Goal: Transaction & Acquisition: Book appointment/travel/reservation

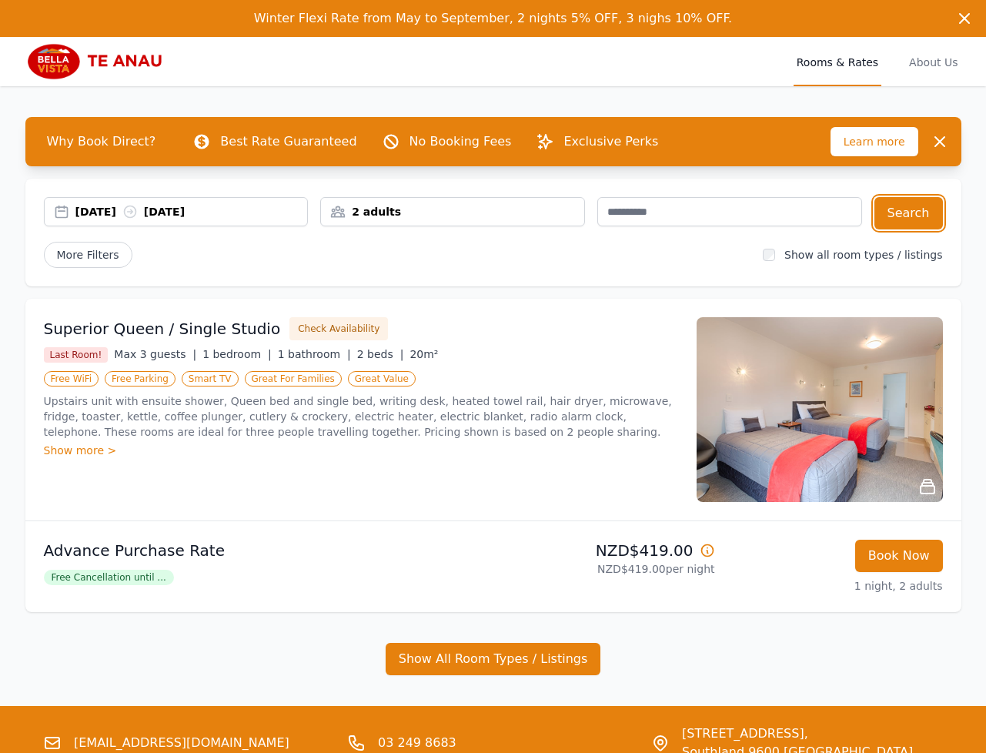
click at [128, 210] on div "20 Mar 2026 21 Mar 2026" at bounding box center [191, 211] width 233 height 15
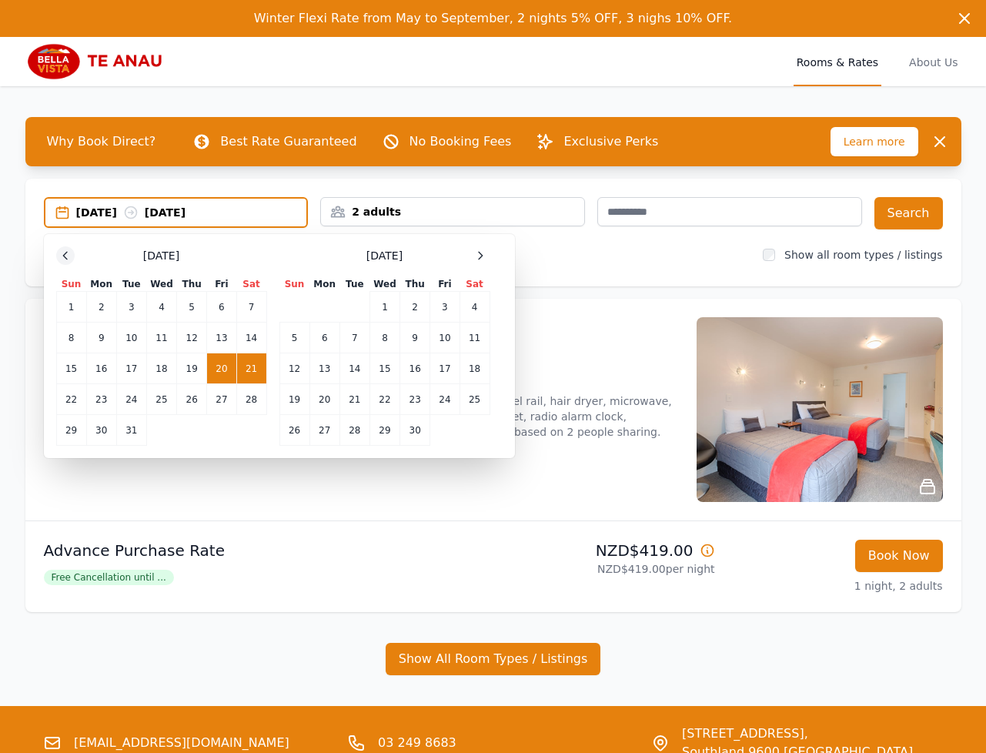
click at [72, 259] on div at bounding box center [65, 255] width 18 height 18
click at [71, 258] on icon at bounding box center [65, 255] width 12 height 12
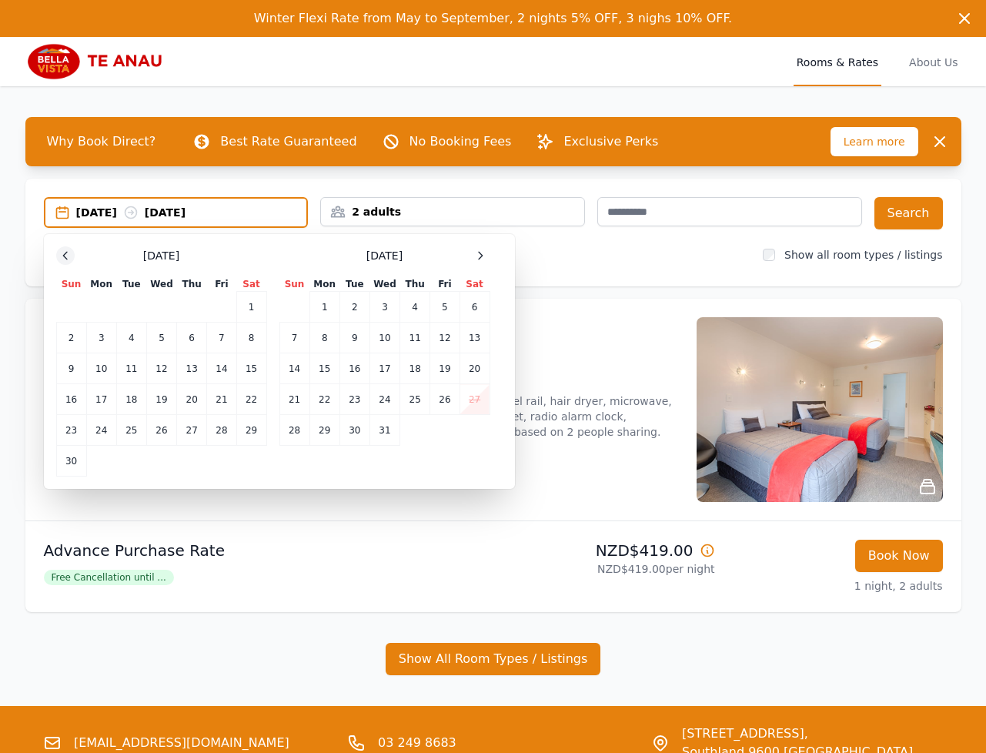
click at [71, 258] on icon at bounding box center [65, 255] width 12 height 12
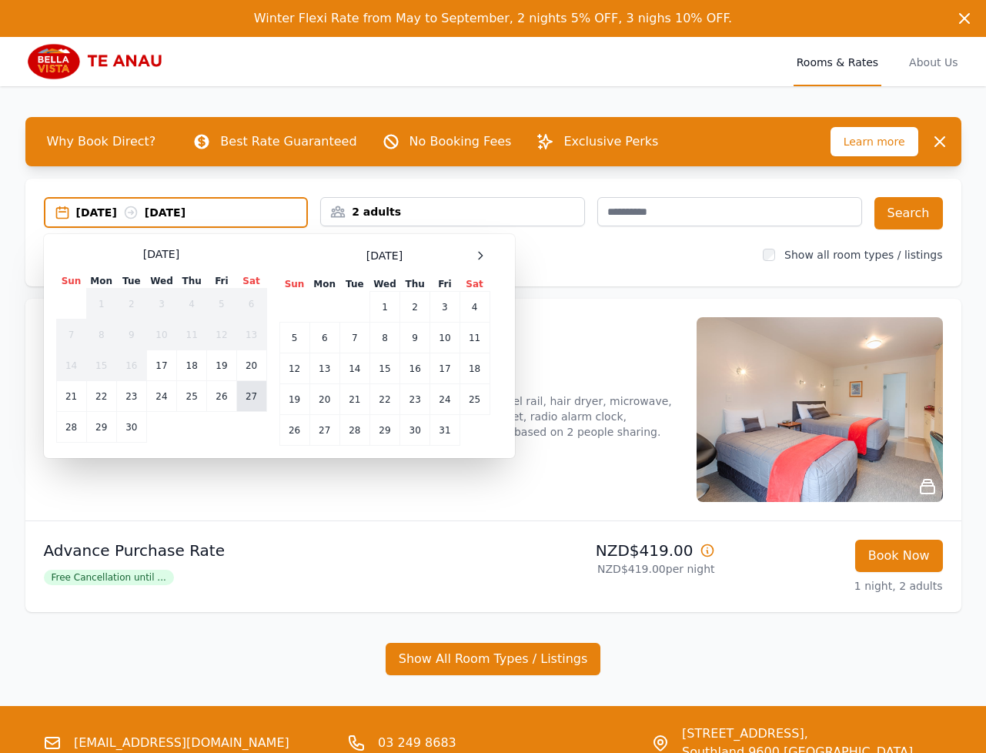
drag, startPoint x: 229, startPoint y: 400, endPoint x: 238, endPoint y: 398, distance: 8.6
click at [229, 400] on td "26" at bounding box center [221, 396] width 29 height 31
click at [255, 398] on td "27" at bounding box center [251, 396] width 30 height 31
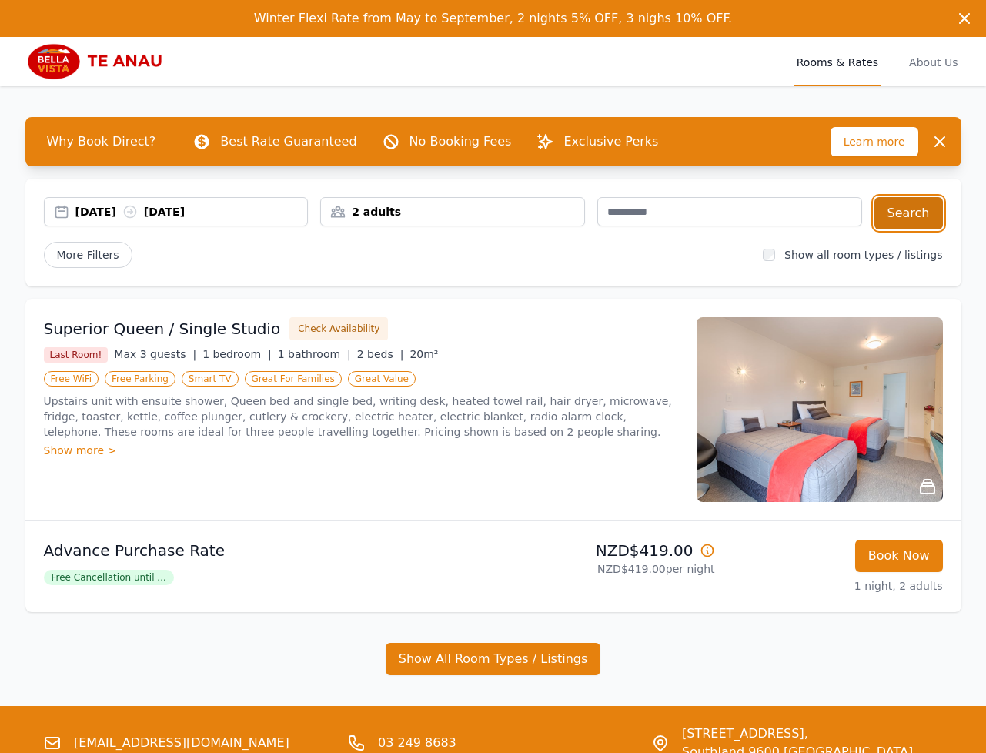
click at [899, 223] on button "Search" at bounding box center [909, 213] width 69 height 32
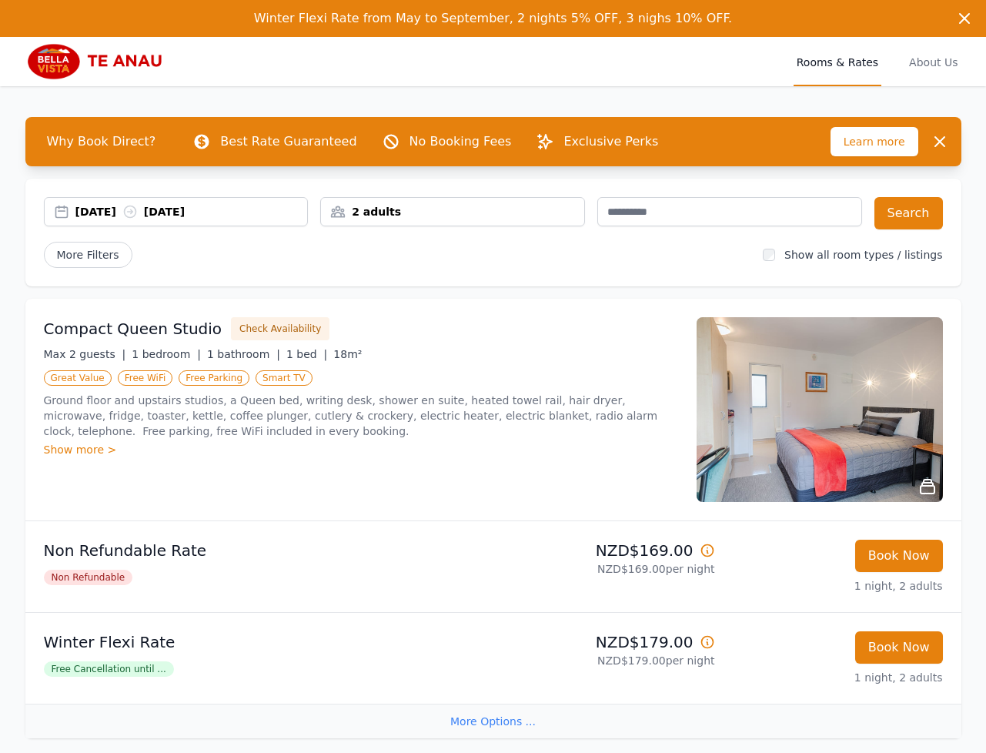
click at [102, 200] on div "[DATE] [DATE]" at bounding box center [176, 211] width 265 height 29
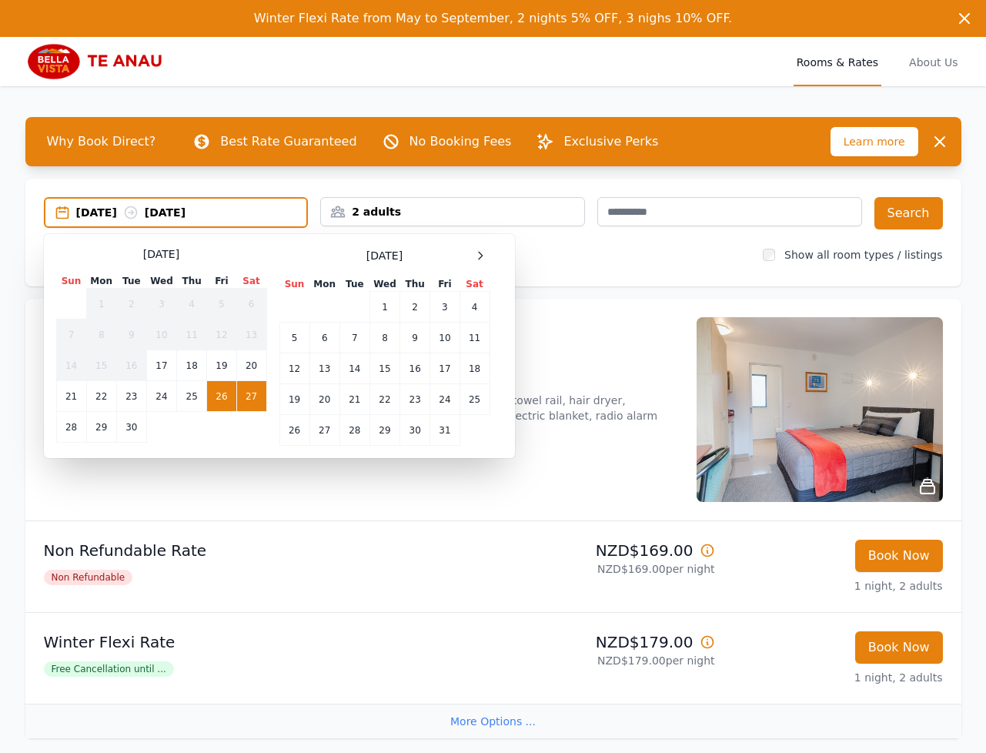
drag, startPoint x: 216, startPoint y: 396, endPoint x: 208, endPoint y: 400, distance: 9.6
click at [216, 396] on td "26" at bounding box center [221, 396] width 29 height 31
click at [121, 430] on td "30" at bounding box center [131, 427] width 30 height 31
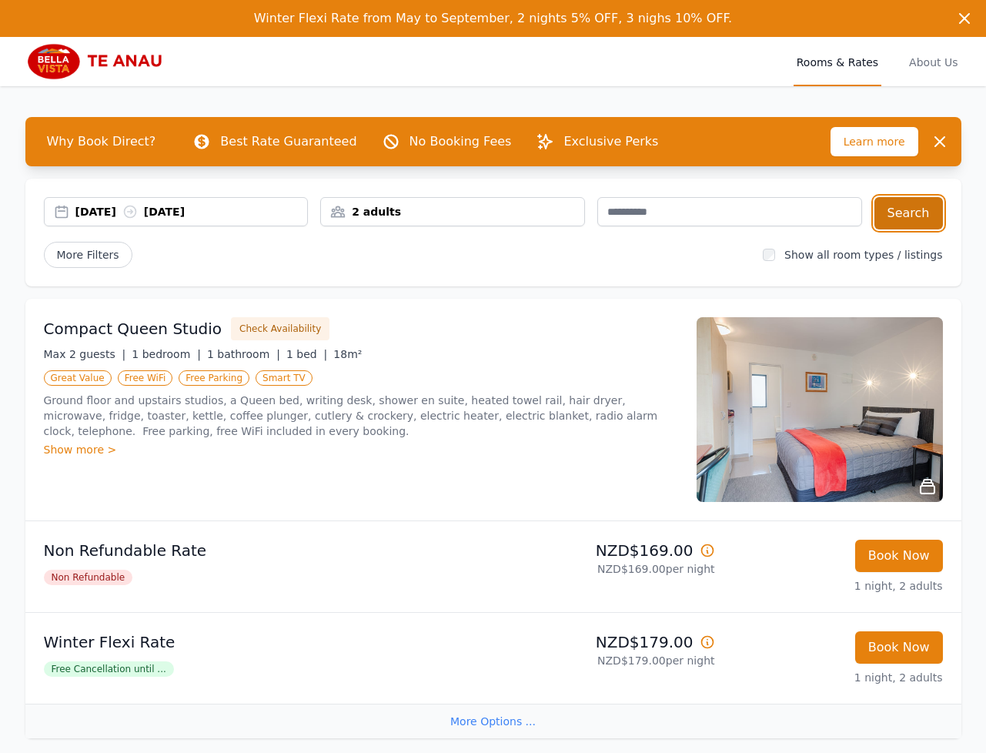
click at [919, 209] on button "Search" at bounding box center [909, 213] width 69 height 32
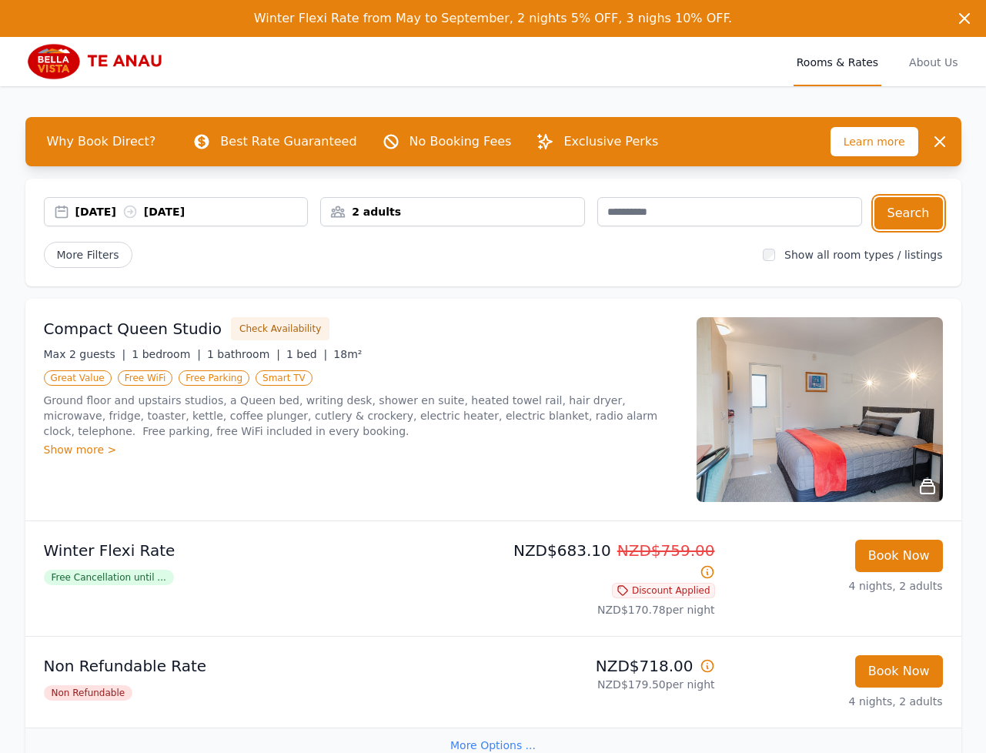
click at [119, 216] on div "[DATE] [DATE]" at bounding box center [191, 211] width 233 height 15
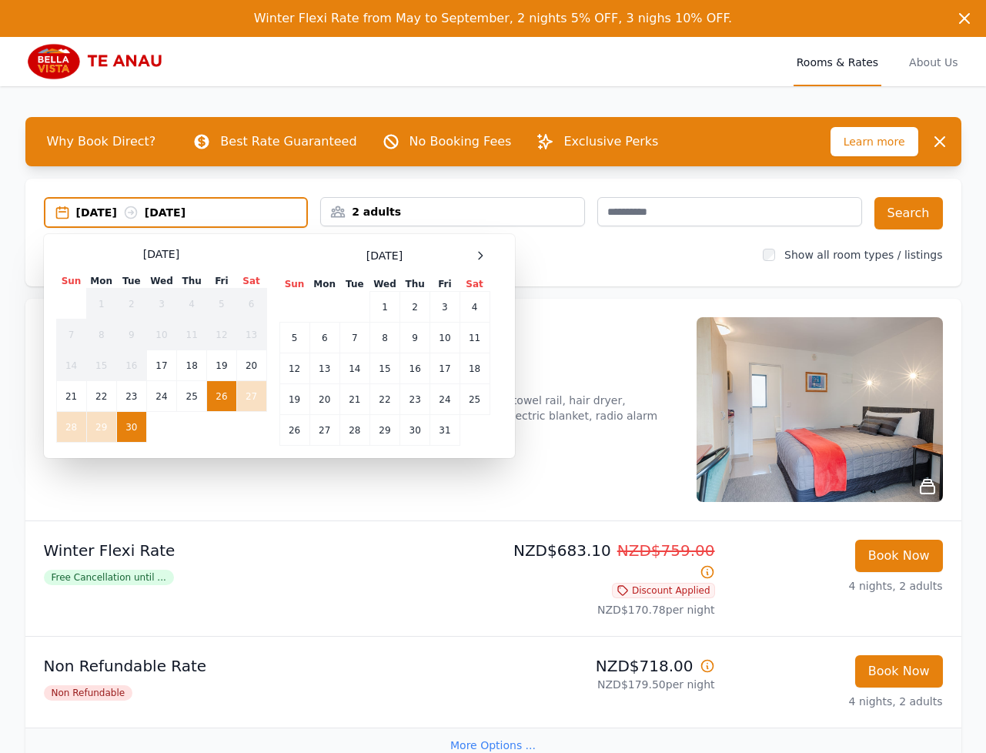
click at [216, 397] on td "26" at bounding box center [221, 396] width 29 height 31
click at [75, 425] on td "28" at bounding box center [71, 427] width 30 height 31
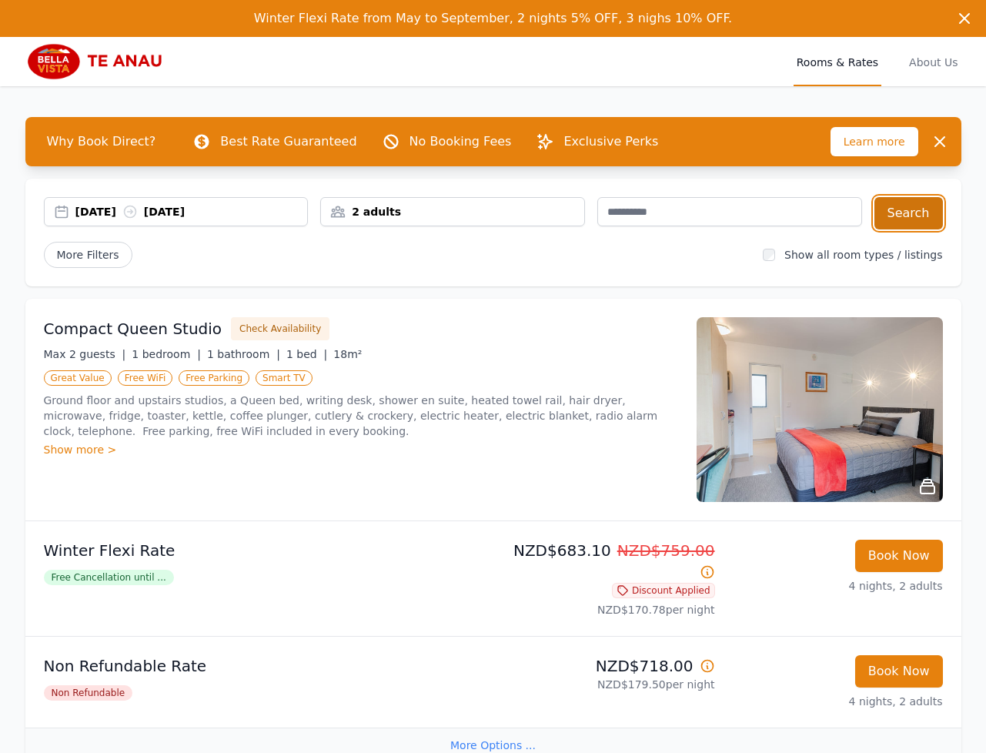
click at [896, 214] on button "Search" at bounding box center [909, 213] width 69 height 32
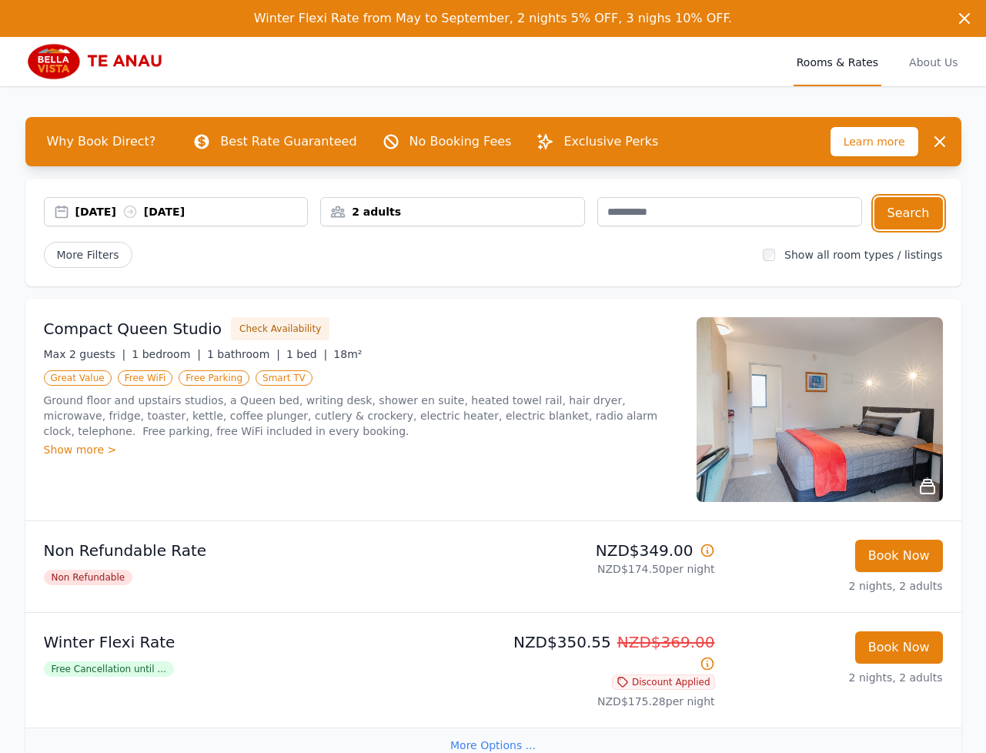
click at [115, 211] on div "[DATE] [DATE]" at bounding box center [191, 211] width 233 height 15
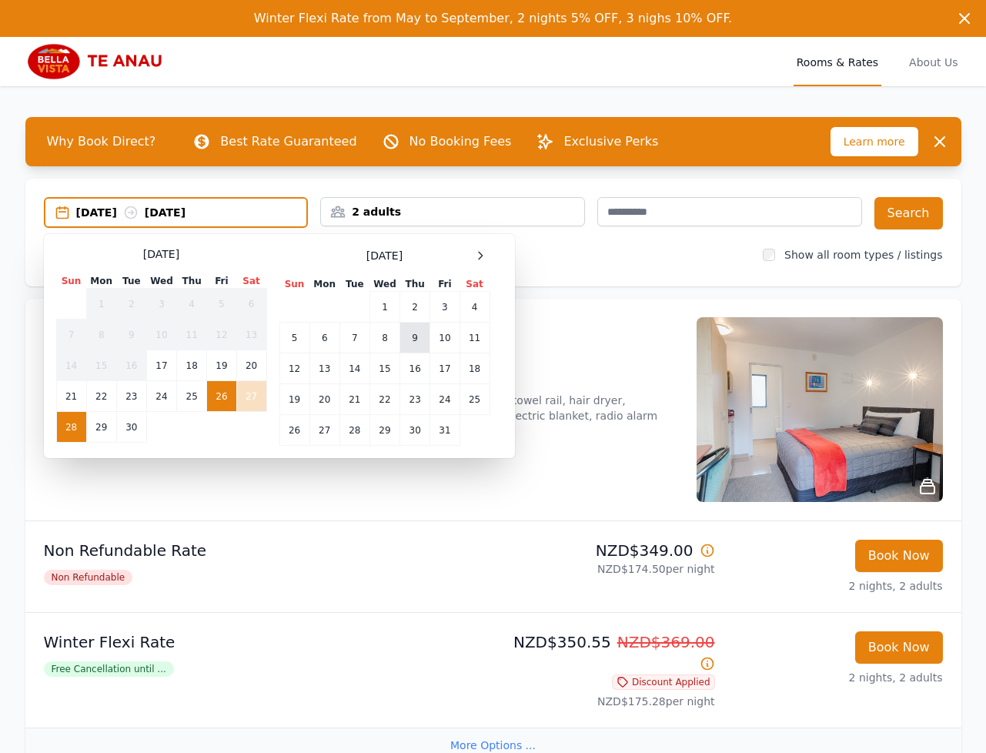
click at [418, 344] on td "9" at bounding box center [415, 338] width 30 height 31
click at [470, 344] on td "11" at bounding box center [475, 338] width 30 height 31
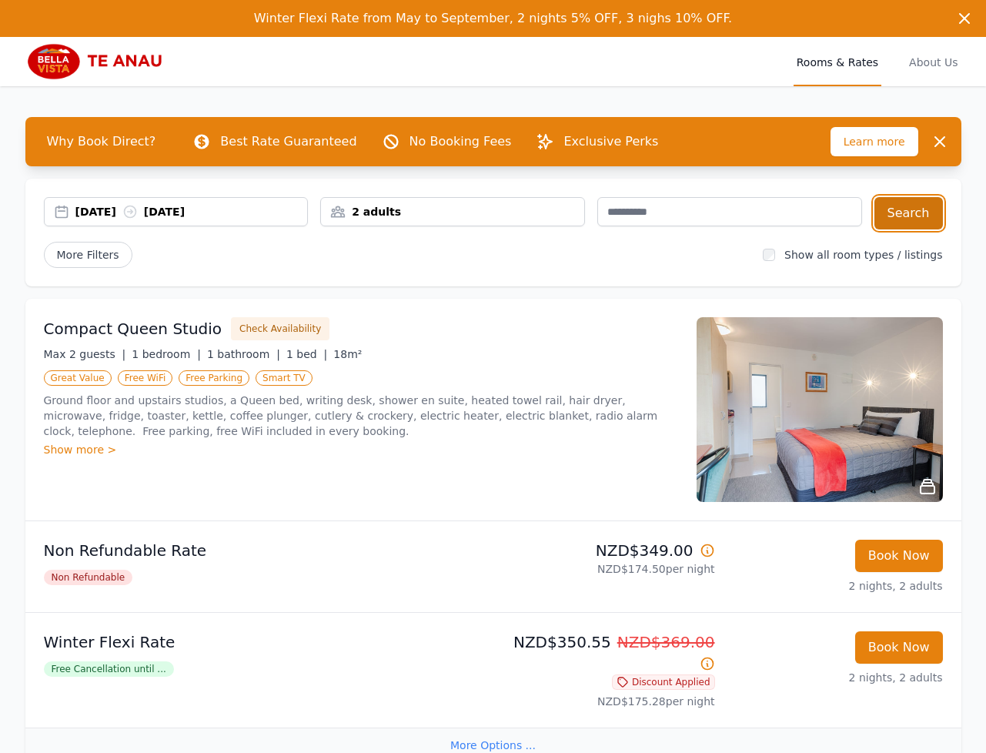
click at [899, 219] on button "Search" at bounding box center [909, 213] width 69 height 32
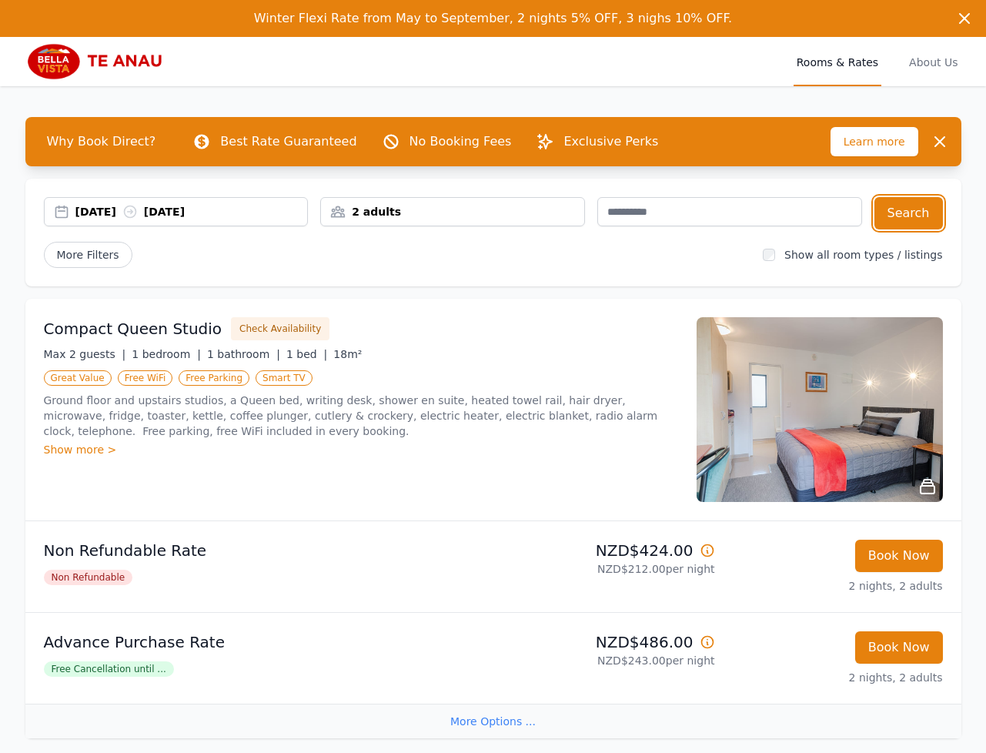
click at [117, 217] on div "[DATE] [DATE]" at bounding box center [191, 211] width 233 height 15
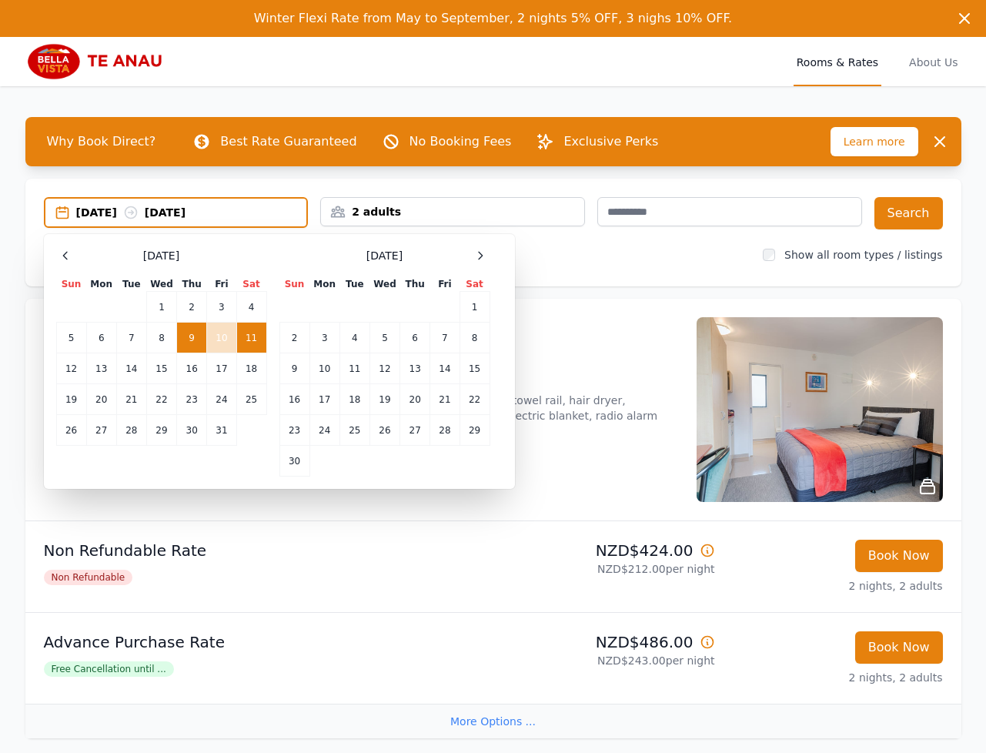
click at [193, 339] on td "9" at bounding box center [192, 338] width 30 height 31
click at [59, 375] on td "12" at bounding box center [71, 368] width 30 height 31
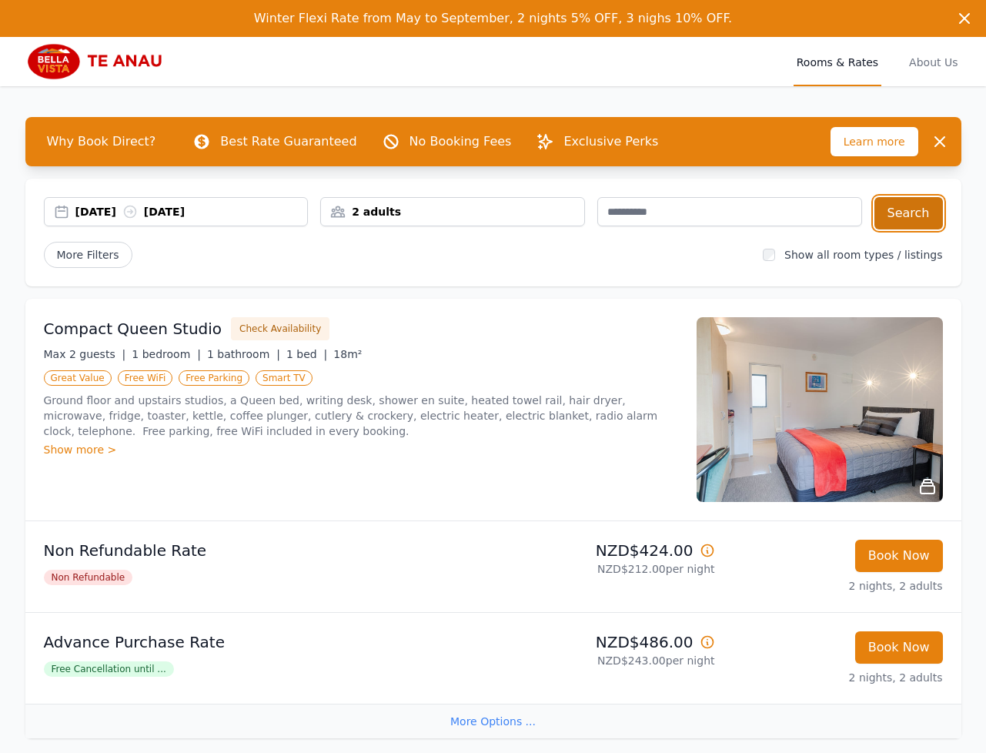
click at [922, 216] on button "Search" at bounding box center [909, 213] width 69 height 32
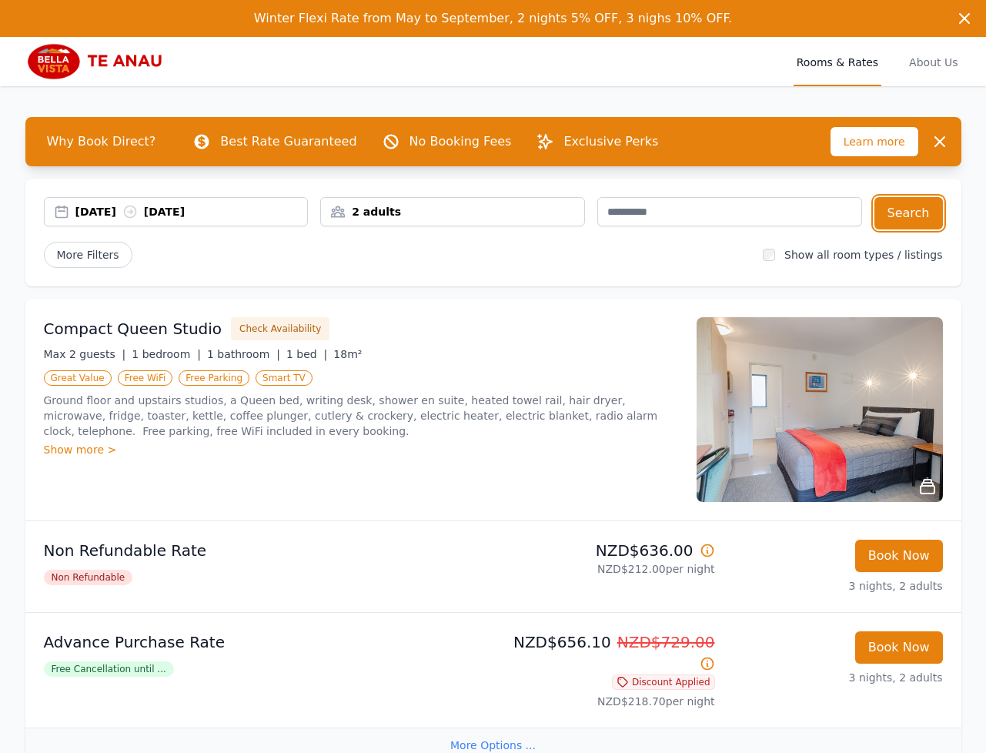
click at [113, 216] on div "[DATE] [DATE]" at bounding box center [191, 211] width 233 height 15
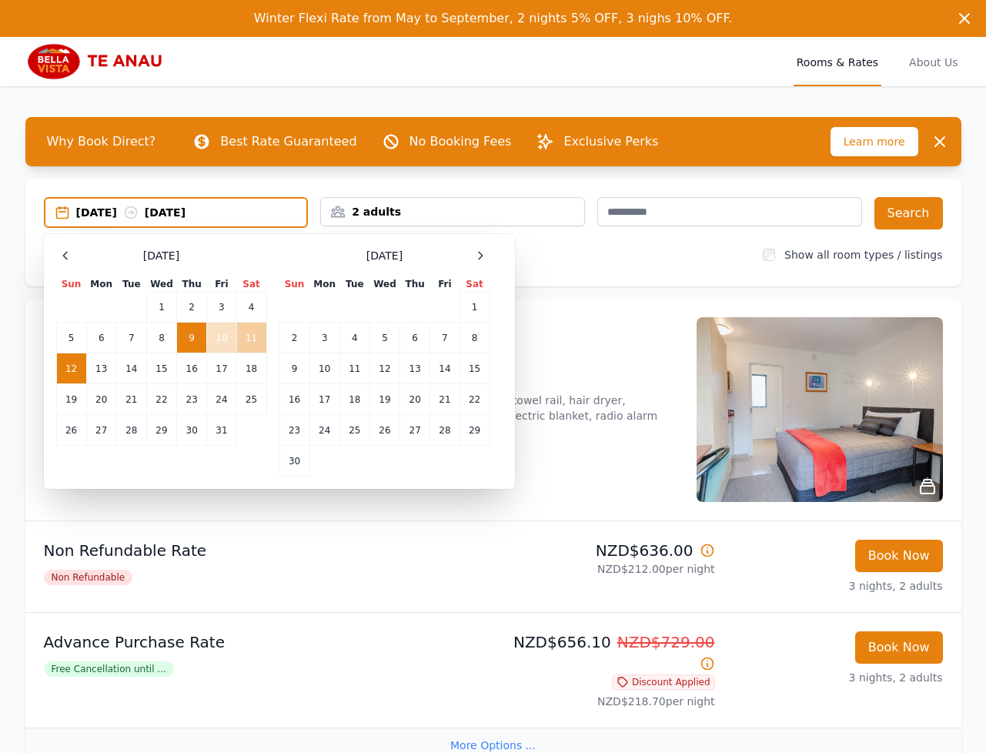
drag, startPoint x: 198, startPoint y: 332, endPoint x: 265, endPoint y: 341, distance: 67.6
click at [198, 332] on td "9" at bounding box center [192, 338] width 30 height 31
click at [261, 340] on td "11" at bounding box center [251, 338] width 30 height 31
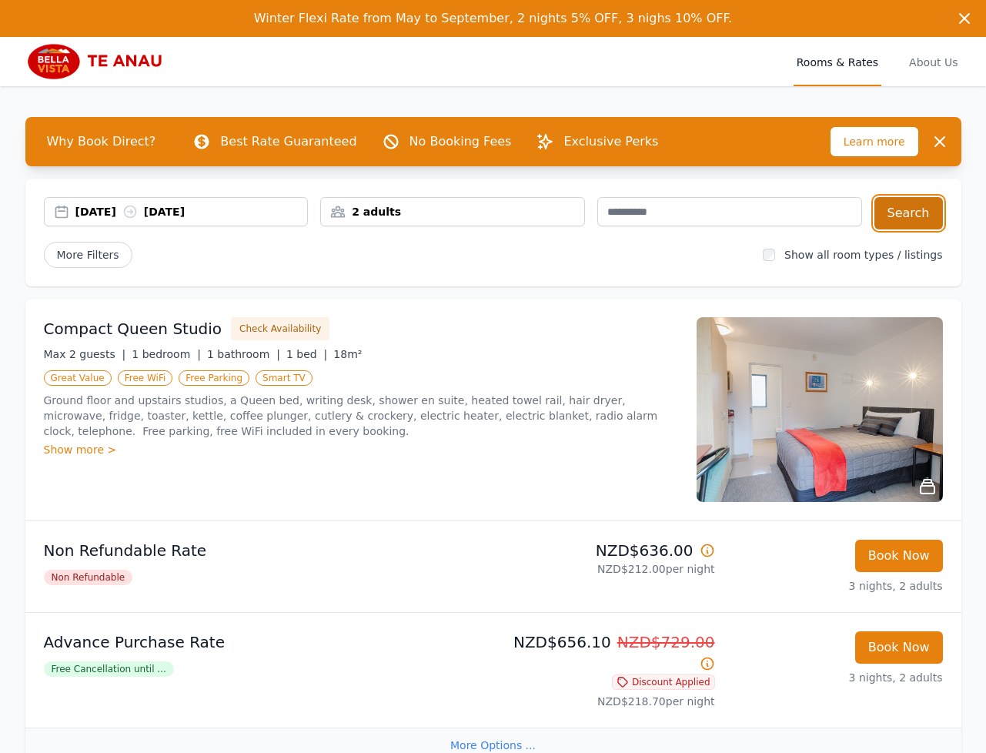
click at [922, 216] on button "Search" at bounding box center [909, 213] width 69 height 32
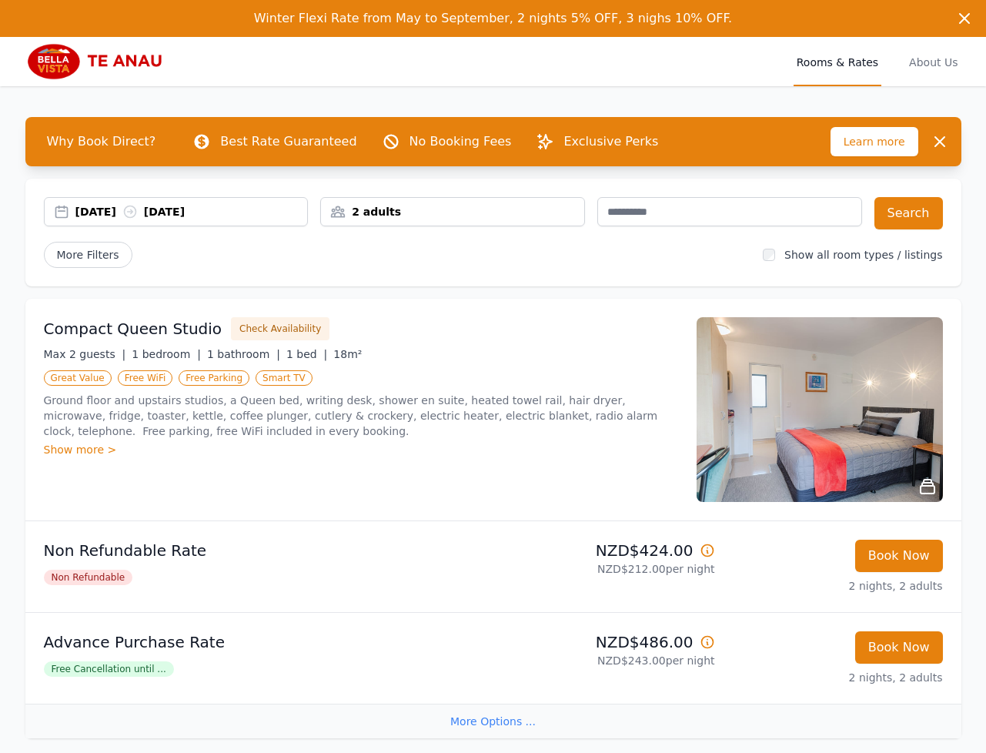
click at [588, 83] on div "Rooms & Rates About Us" at bounding box center [493, 61] width 936 height 49
click at [910, 213] on button "Search" at bounding box center [909, 213] width 69 height 32
click at [109, 209] on div "[DATE] [DATE]" at bounding box center [191, 211] width 233 height 15
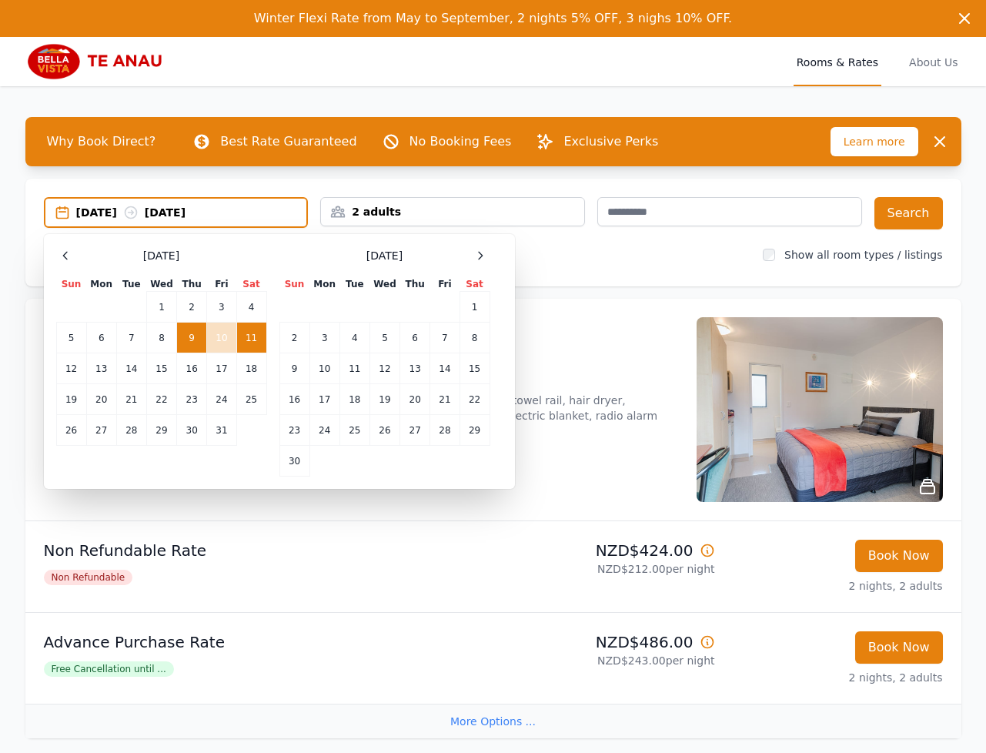
click at [660, 269] on div "[DATE] [DATE] Select Dates [DATE] Sun Mon Tue Wed Thu Fri Sat 1 2 3 4 5 6 7 8 9…" at bounding box center [493, 233] width 936 height 108
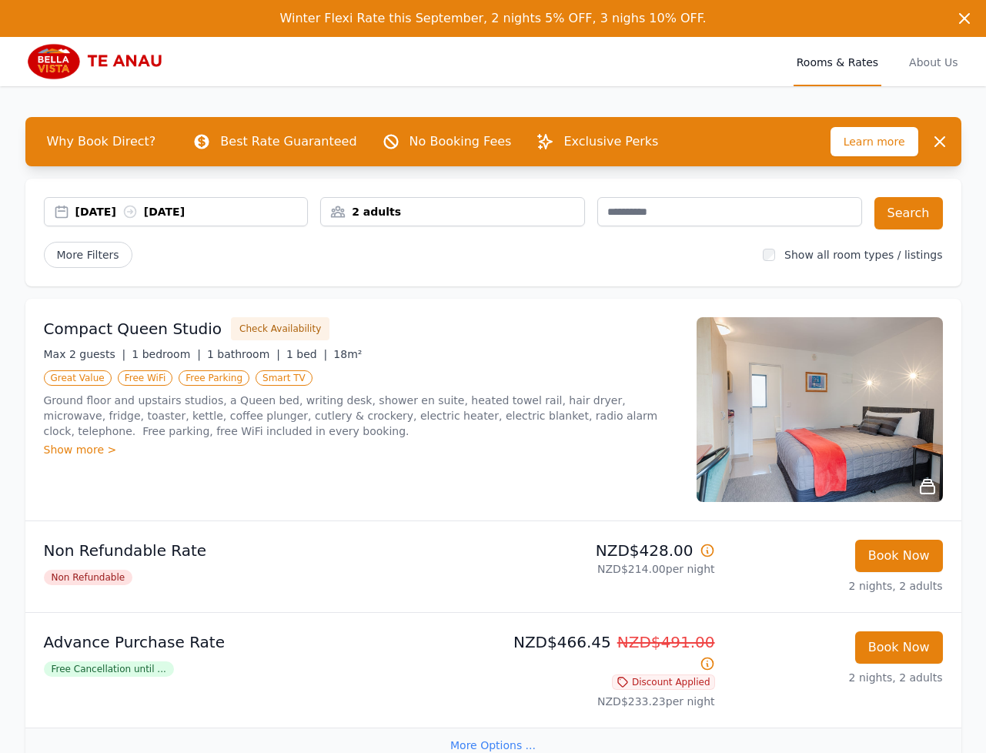
click at [124, 215] on div "16 Oct 2025 18 Oct 2025" at bounding box center [191, 211] width 233 height 15
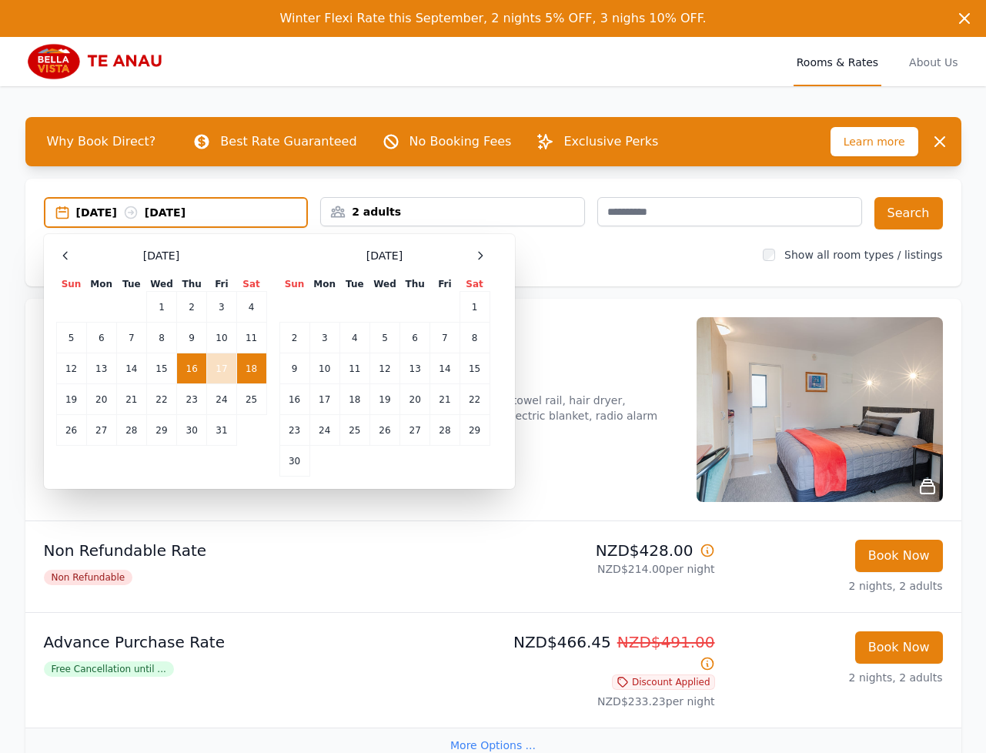
click at [182, 369] on td "16" at bounding box center [192, 368] width 30 height 31
click at [80, 398] on td "19" at bounding box center [71, 399] width 30 height 31
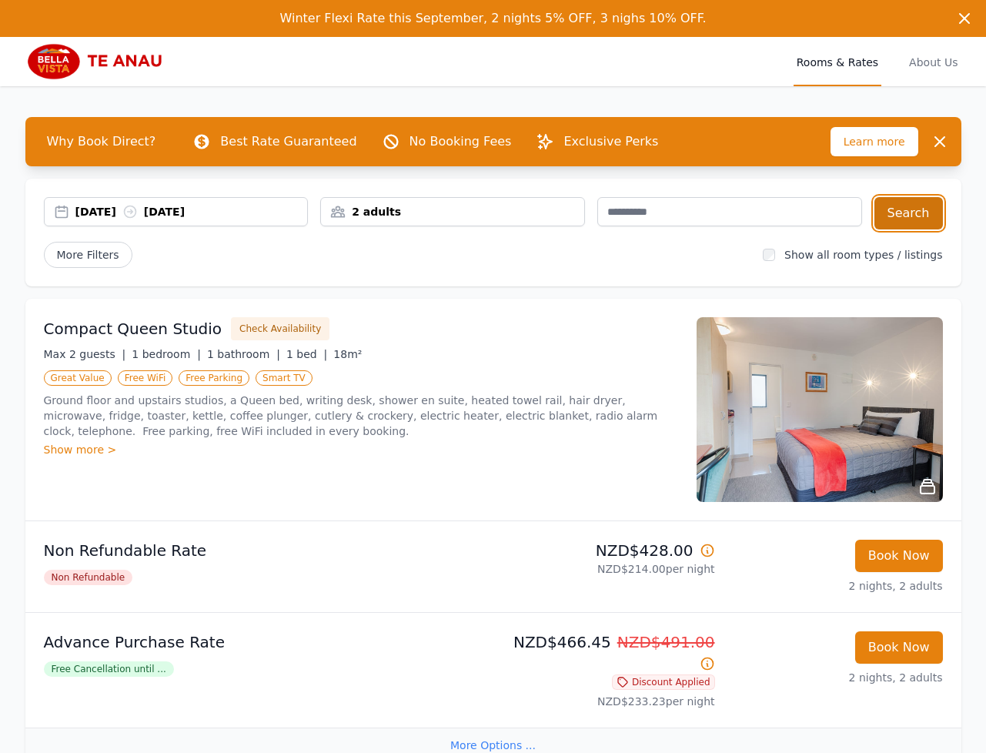
click at [905, 217] on button "Search" at bounding box center [909, 213] width 69 height 32
click at [108, 210] on div "16 Oct 2025 19 Oct 2025" at bounding box center [191, 211] width 233 height 15
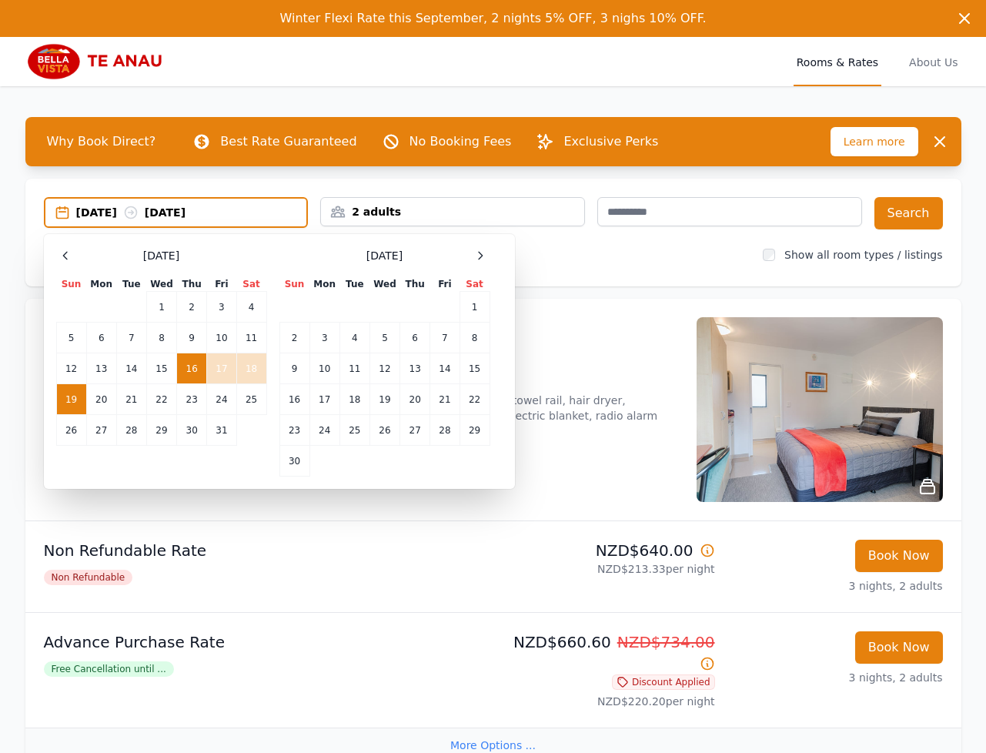
drag, startPoint x: 195, startPoint y: 369, endPoint x: 223, endPoint y: 369, distance: 28.5
click at [196, 369] on td "16" at bounding box center [192, 368] width 30 height 31
click at [245, 368] on td "18" at bounding box center [251, 368] width 30 height 31
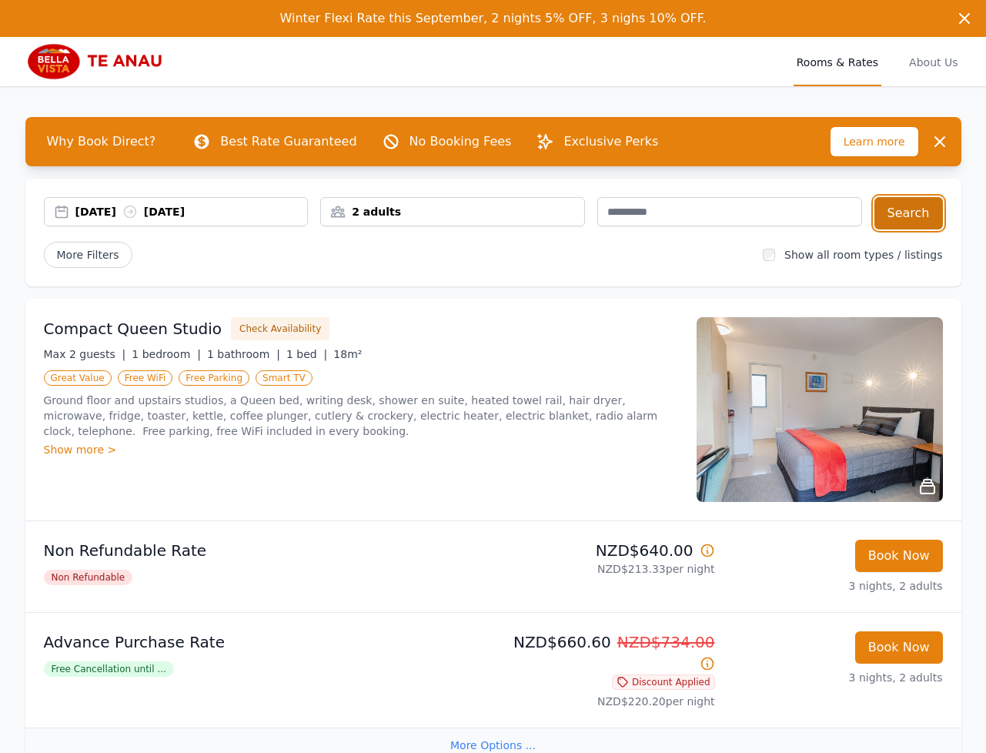
click at [915, 207] on button "Search" at bounding box center [909, 213] width 69 height 32
click at [452, 270] on div "16 Oct 2025 18 Oct 2025 2 adults Search More Filters Show all room types / list…" at bounding box center [493, 233] width 936 height 108
click at [474, 263] on div "More Filters" at bounding box center [398, 255] width 708 height 26
click at [113, 216] on div "16 Oct 2025 18 Oct 2025" at bounding box center [191, 211] width 233 height 15
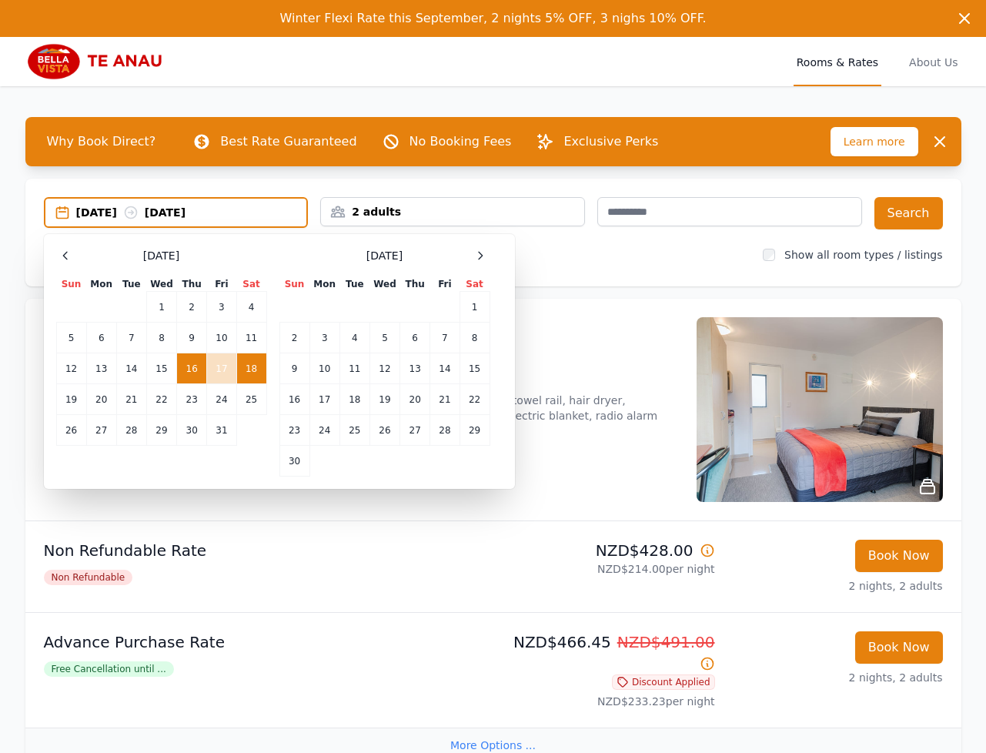
click at [199, 370] on td "16" at bounding box center [192, 368] width 30 height 31
click at [212, 370] on td "17" at bounding box center [221, 368] width 29 height 31
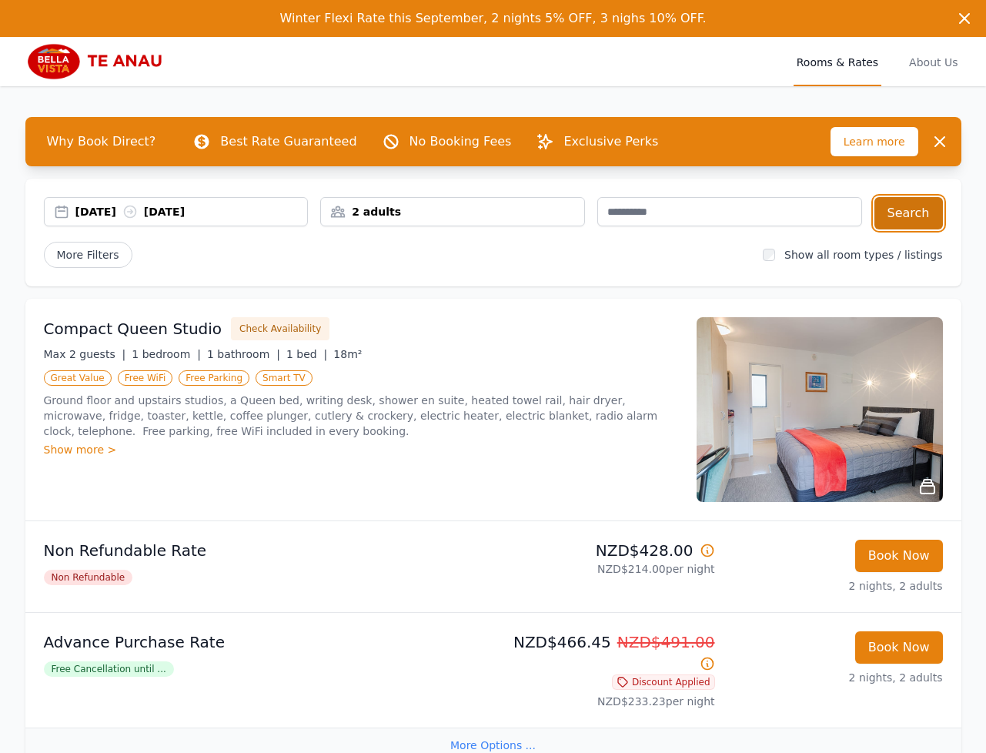
click at [896, 220] on button "Search" at bounding box center [909, 213] width 69 height 32
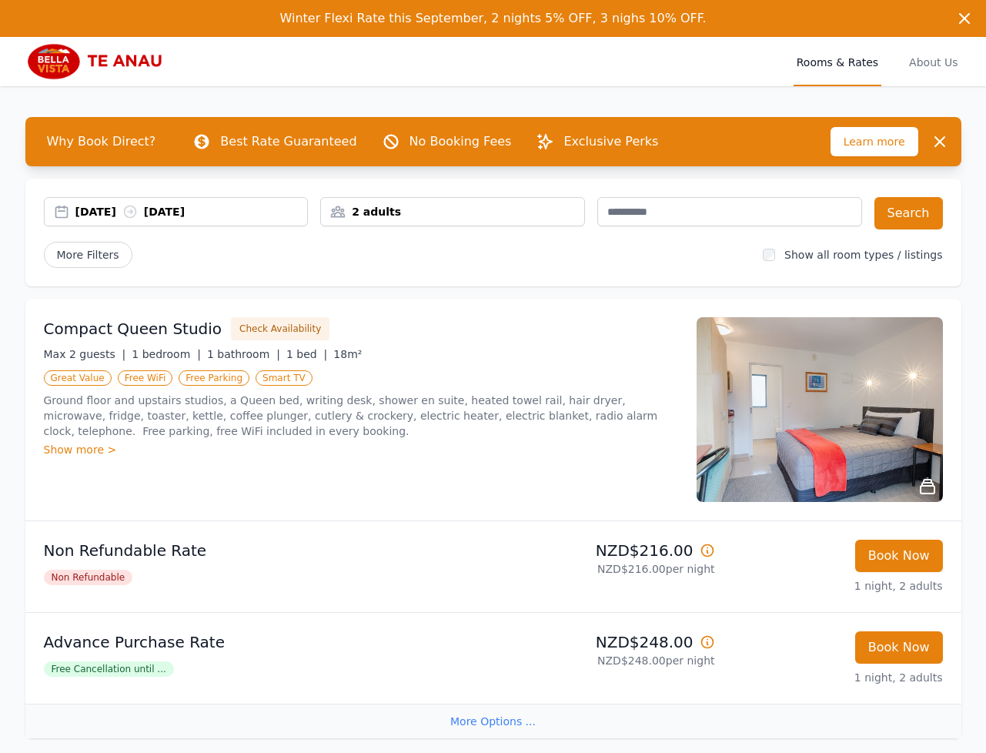
click at [443, 268] on div "16 Oct 2025 17 Oct 2025 2 adults Search More Filters Show all room types / list…" at bounding box center [493, 233] width 936 height 108
click at [125, 667] on span "Free Cancellation until ..." at bounding box center [109, 668] width 130 height 15
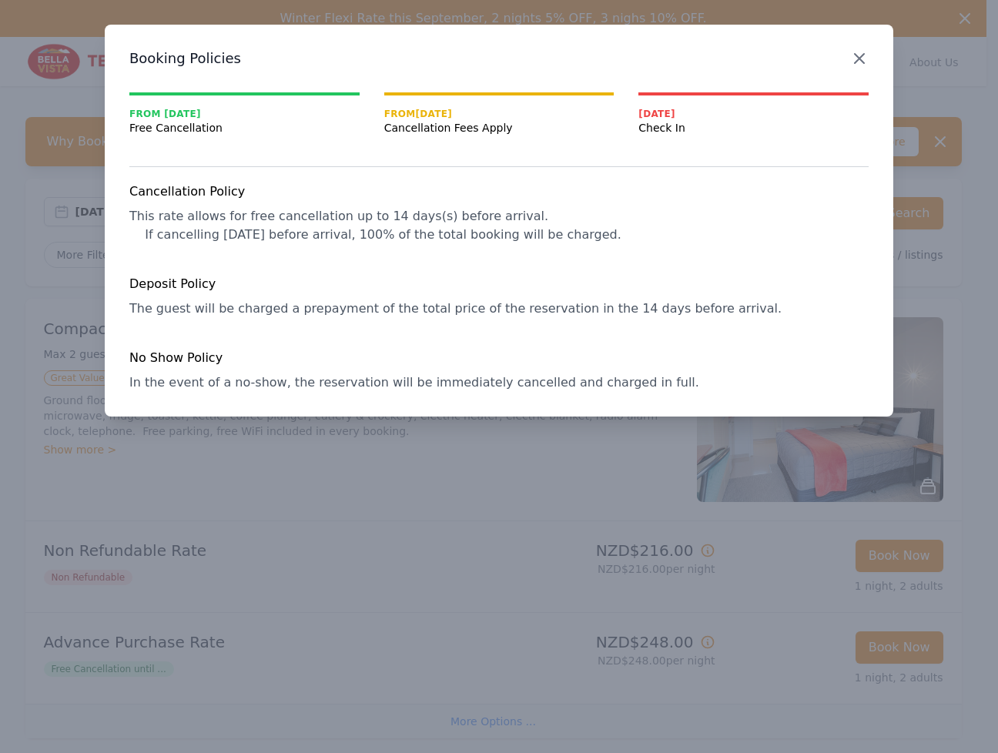
click at [855, 62] on icon "button" at bounding box center [859, 58] width 9 height 9
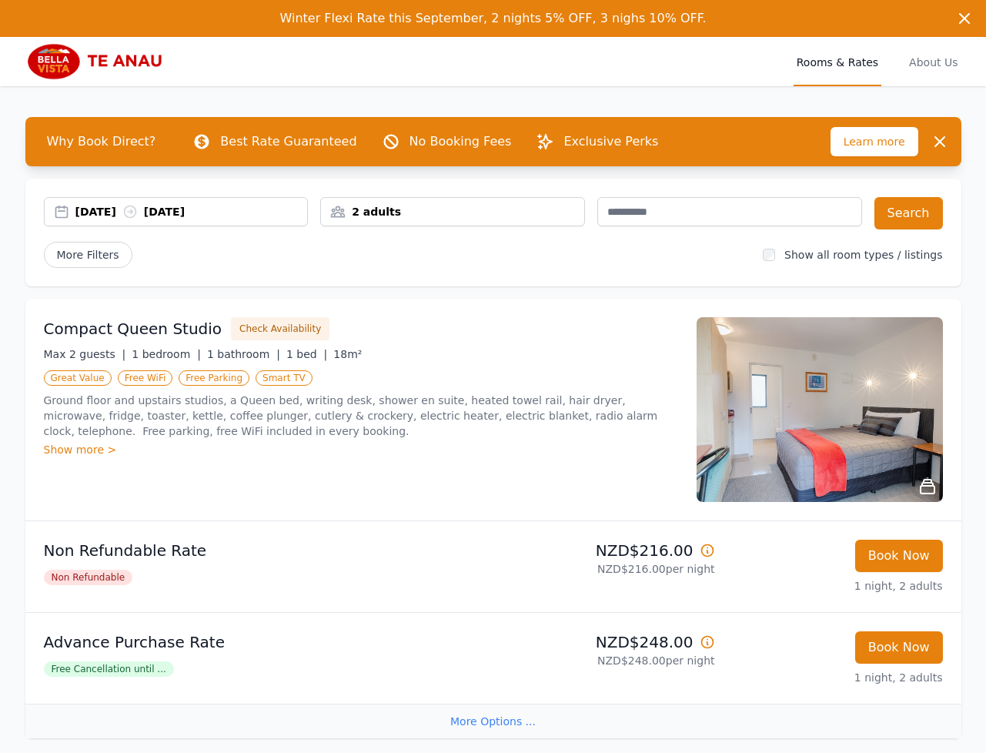
click at [92, 206] on div "16 Oct 2025 17 Oct 2025" at bounding box center [191, 211] width 233 height 15
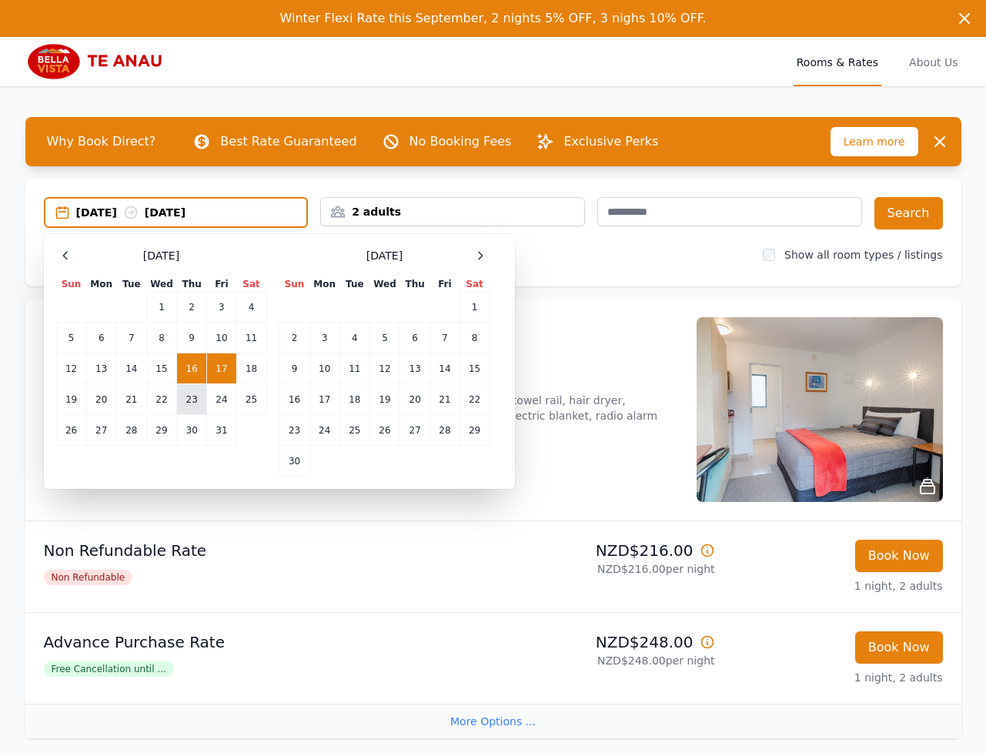
drag, startPoint x: 196, startPoint y: 403, endPoint x: 206, endPoint y: 402, distance: 9.3
click at [196, 403] on td "23" at bounding box center [192, 399] width 30 height 31
click at [226, 400] on td "24" at bounding box center [221, 399] width 29 height 31
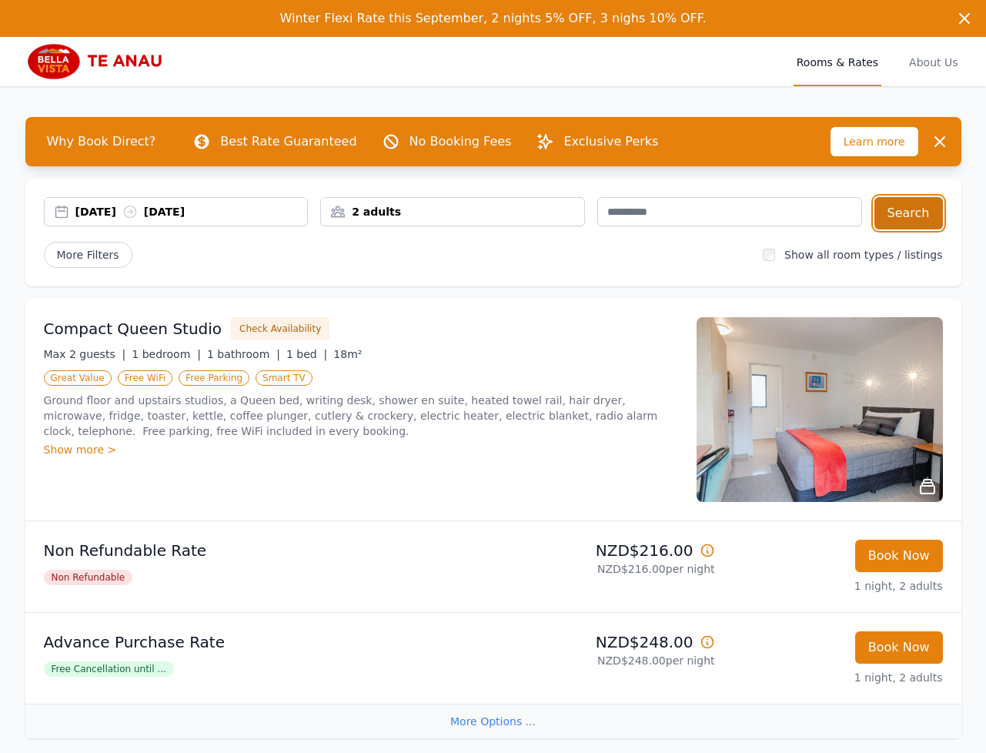
click at [908, 223] on button "Search" at bounding box center [909, 213] width 69 height 32
click at [104, 214] on div "23 Oct 2025 24 Oct 2025" at bounding box center [191, 211] width 233 height 15
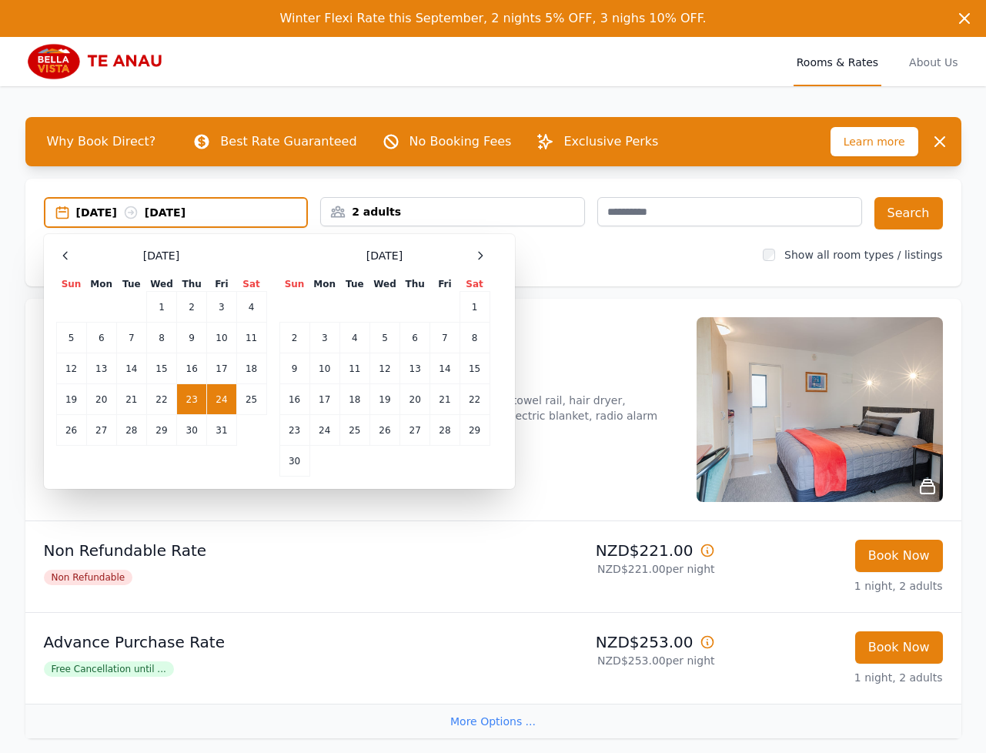
click at [197, 398] on td "23" at bounding box center [192, 399] width 30 height 31
click at [249, 398] on td "25" at bounding box center [251, 399] width 30 height 31
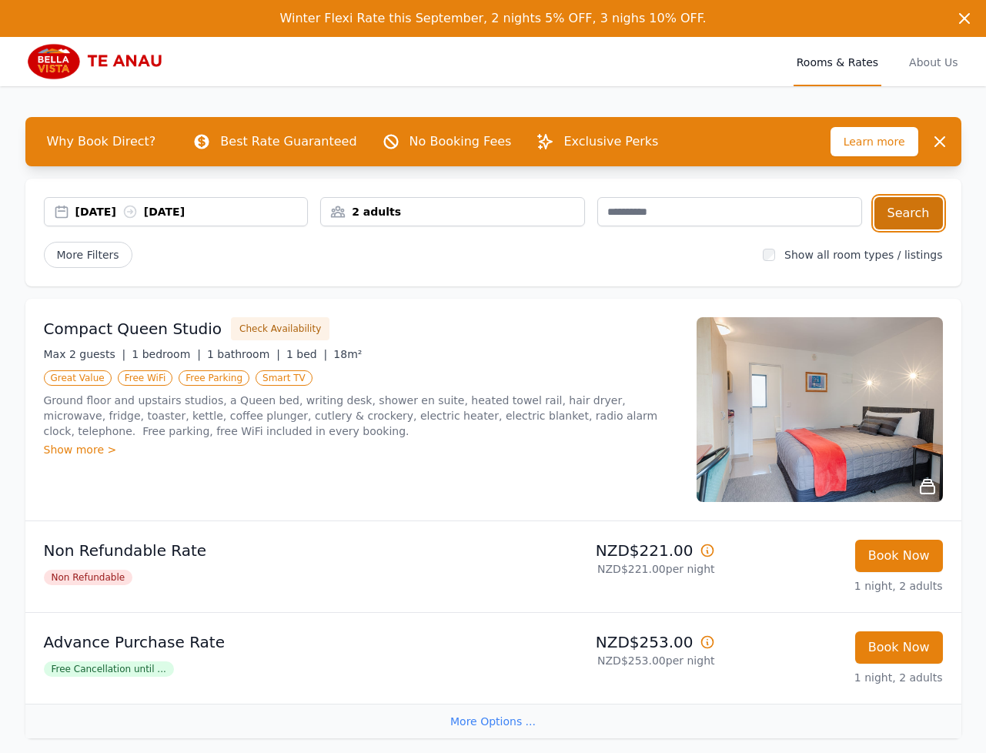
click at [929, 216] on button "Search" at bounding box center [909, 213] width 69 height 32
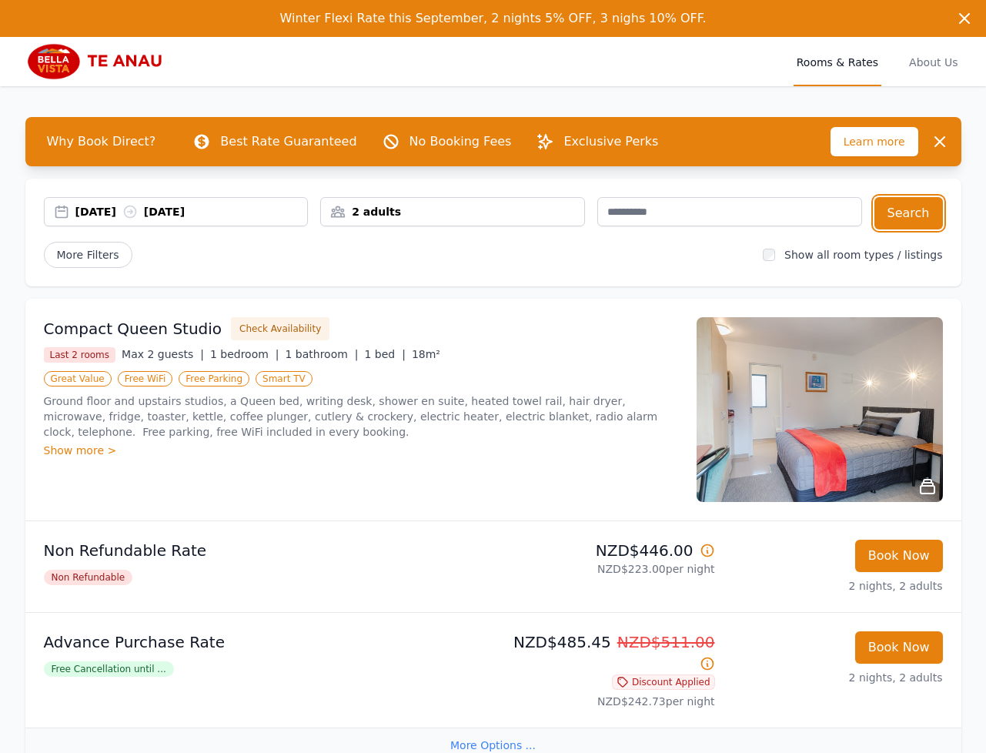
scroll to position [140, 0]
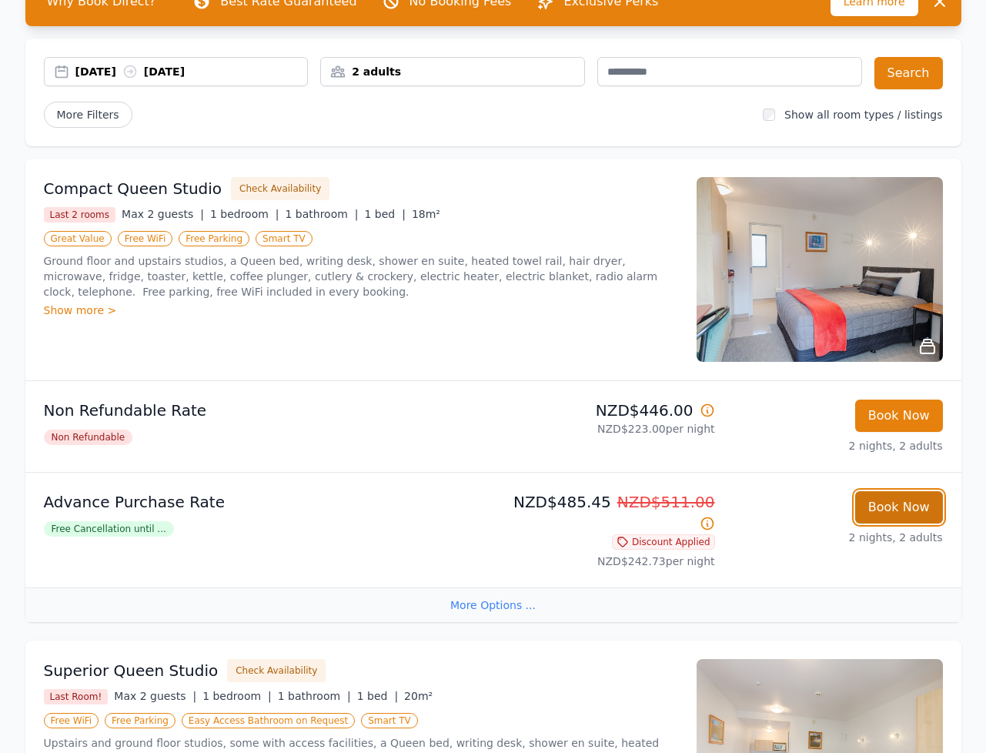
click at [898, 517] on button "Book Now" at bounding box center [899, 507] width 88 height 32
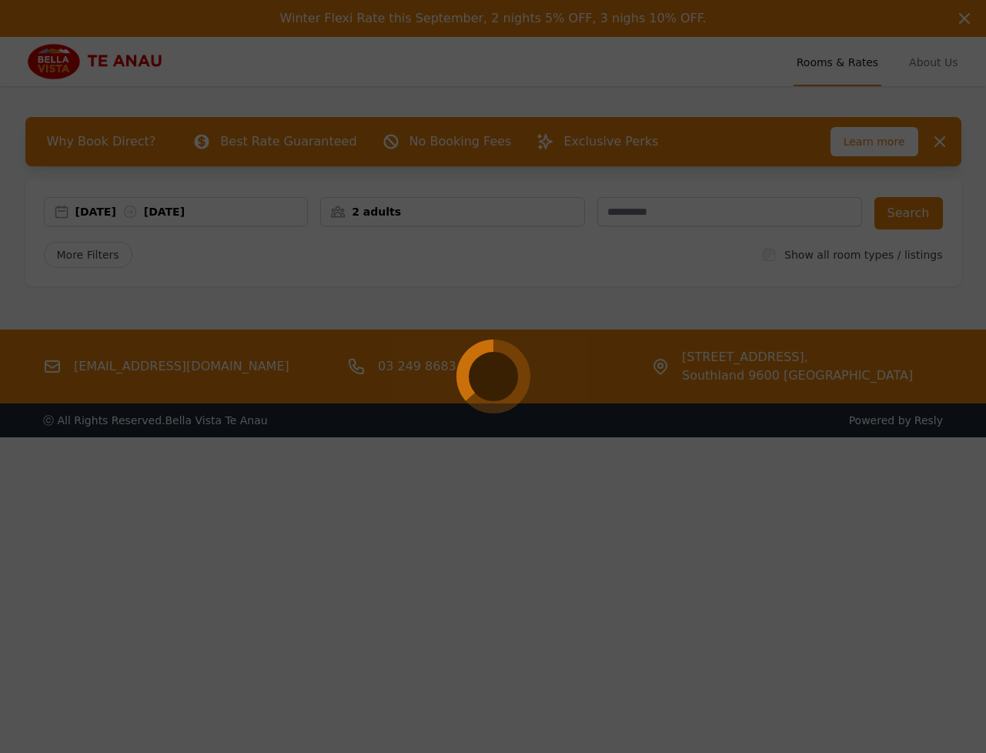
select select "**"
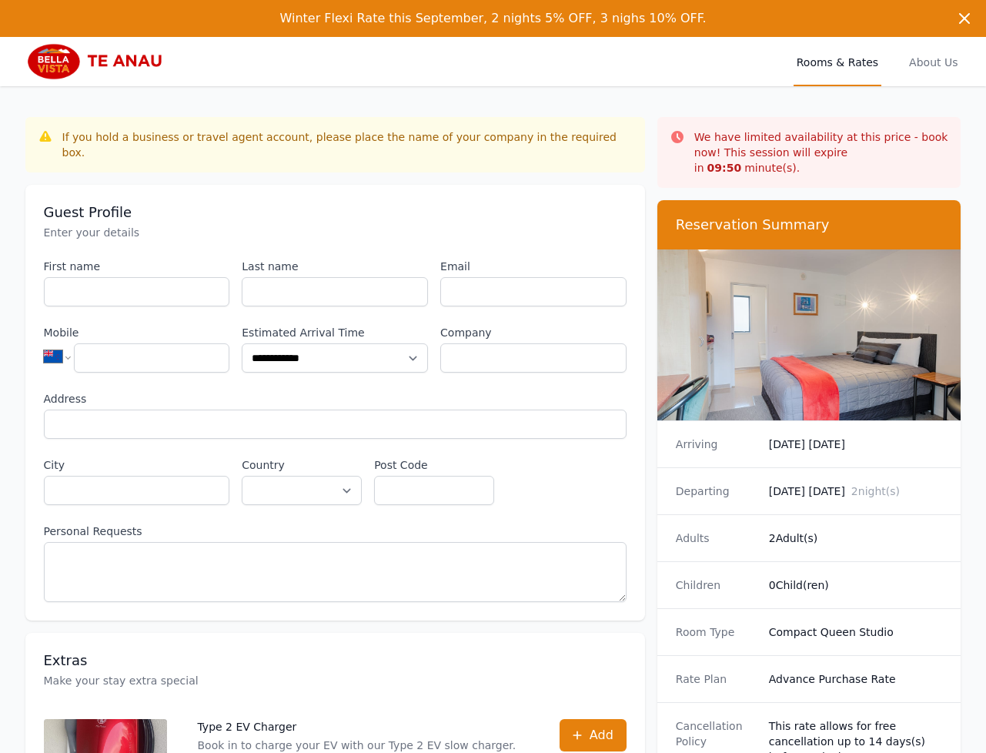
scroll to position [74, 0]
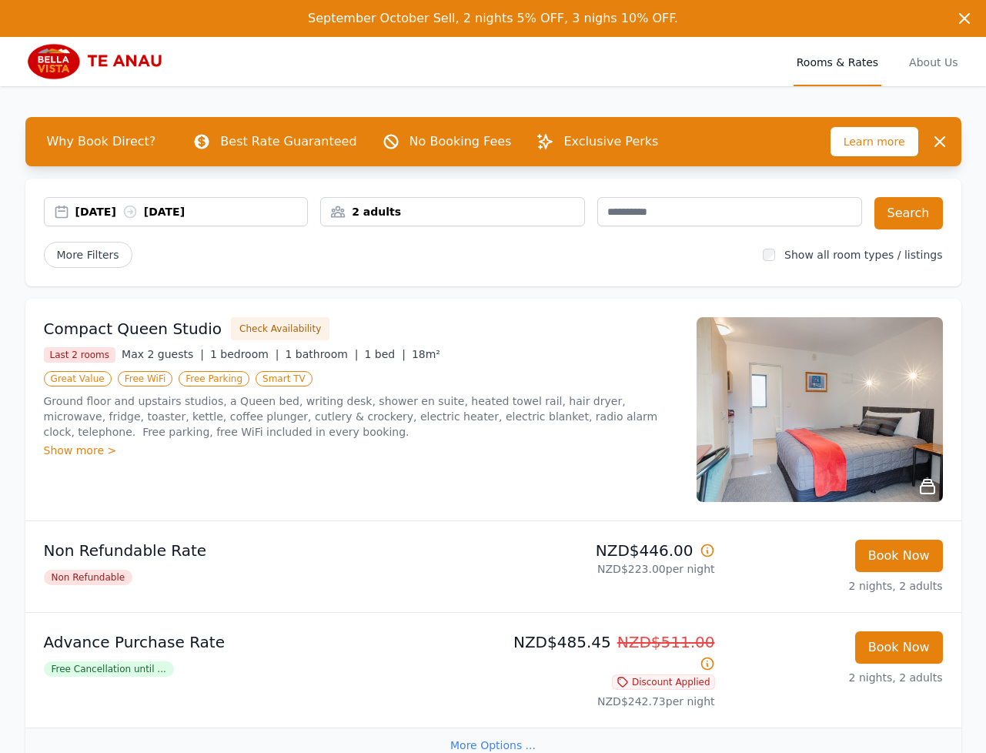
click at [110, 211] on div "23 Oct 2025 25 Oct 2025" at bounding box center [191, 211] width 233 height 15
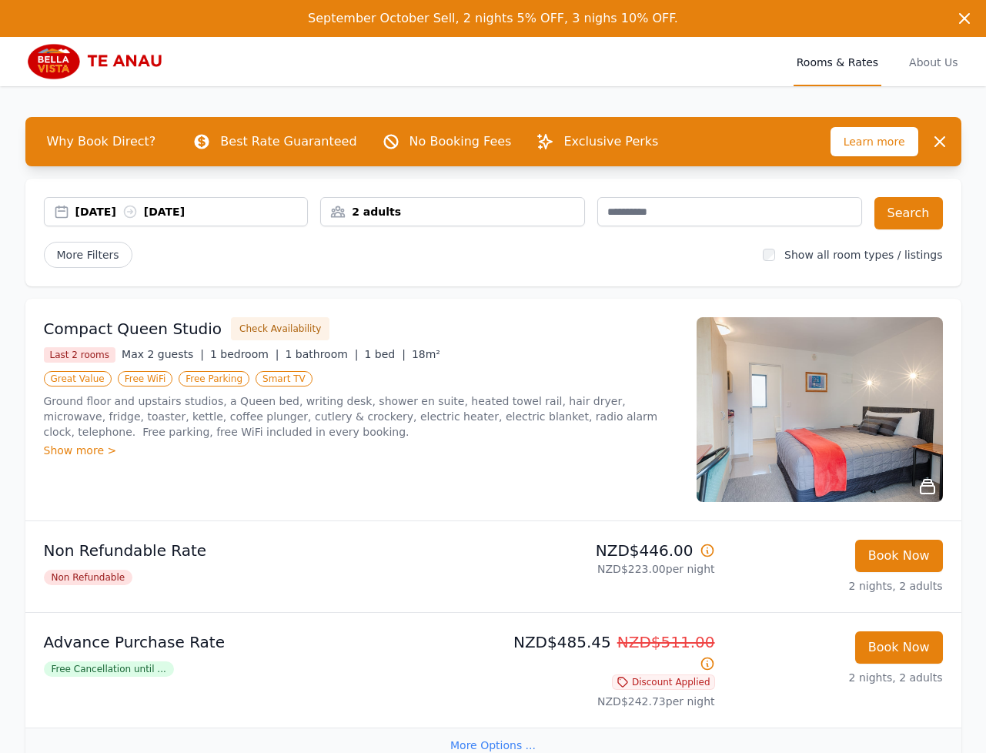
click at [119, 215] on div "23 Oct 2025 25 Oct 2025" at bounding box center [191, 211] width 233 height 15
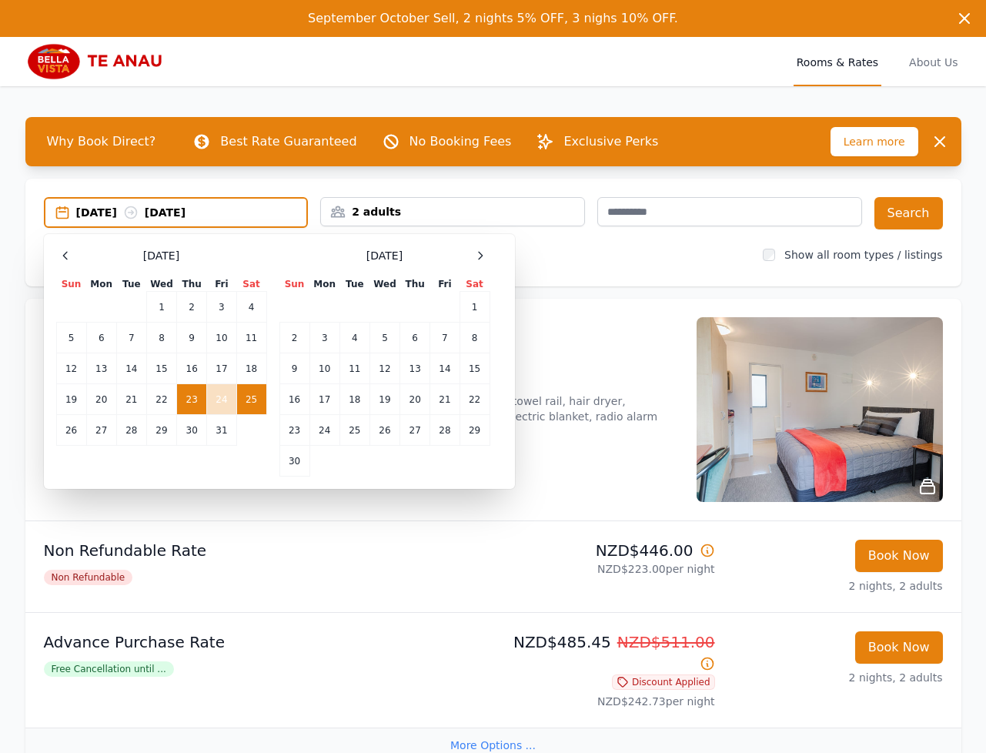
click at [193, 407] on td "23" at bounding box center [192, 399] width 30 height 31
drag, startPoint x: 75, startPoint y: 434, endPoint x: 144, endPoint y: 425, distance: 69.9
click at [75, 434] on td "26" at bounding box center [71, 430] width 30 height 31
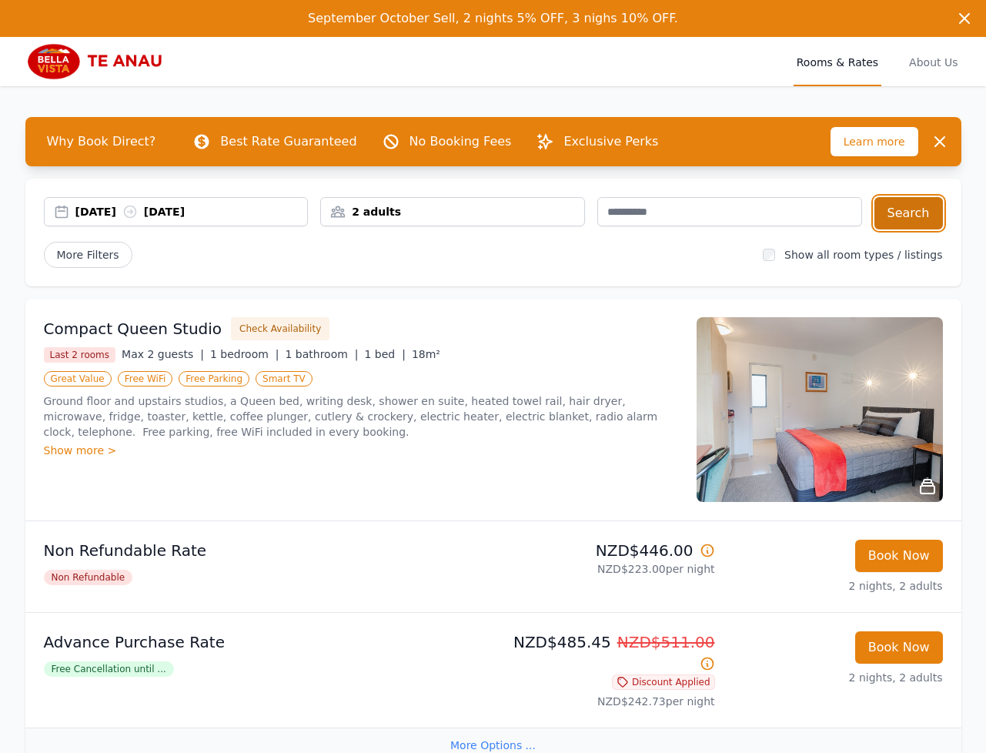
click at [923, 211] on button "Search" at bounding box center [909, 213] width 69 height 32
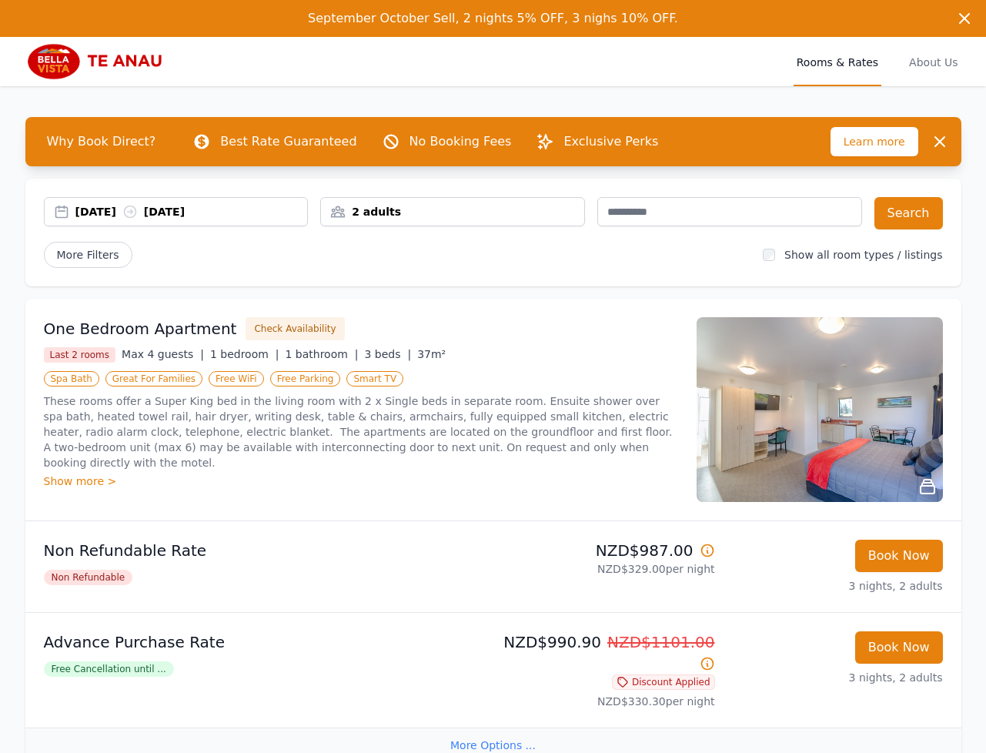
click at [328, 103] on div "Why Book Direct? Best Rate Guaranteed No Booking Fees Exclusive Perks Learn mor…" at bounding box center [493, 471] width 985 height 770
drag, startPoint x: 214, startPoint y: 645, endPoint x: 104, endPoint y: 651, distance: 110.3
click at [35, 628] on li "Advance Purchase Rate Free Cancellation until ... NZD$990.90 NZD$1101.00 Discou…" at bounding box center [493, 669] width 936 height 115
copy p "Advance Purchase Rate"
click at [554, 337] on div "One Bedroom Apartment Check Availability" at bounding box center [361, 328] width 634 height 23
